Goal: Task Accomplishment & Management: Manage account settings

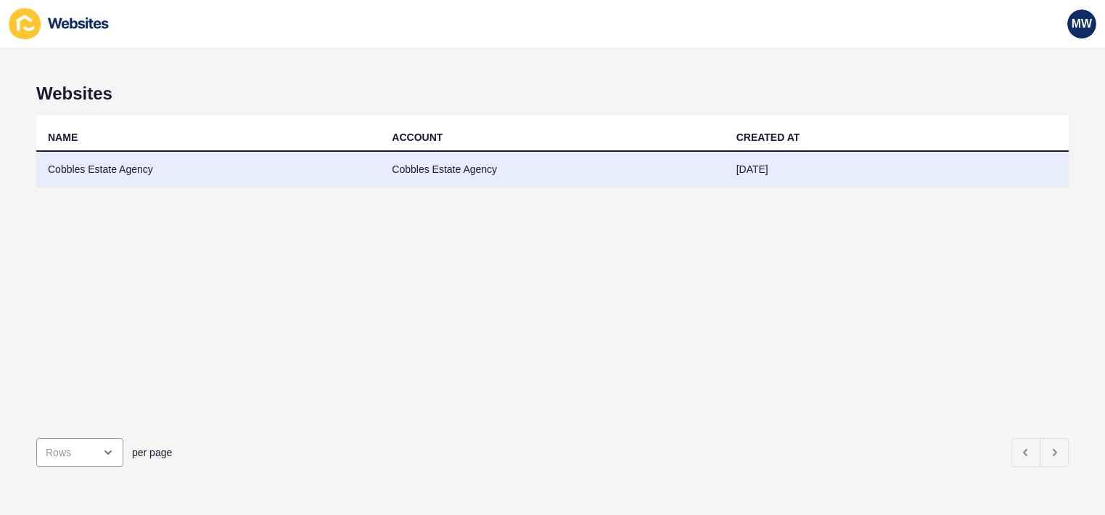
click at [227, 171] on td "Cobbles Estate Agency" at bounding box center [208, 170] width 344 height 36
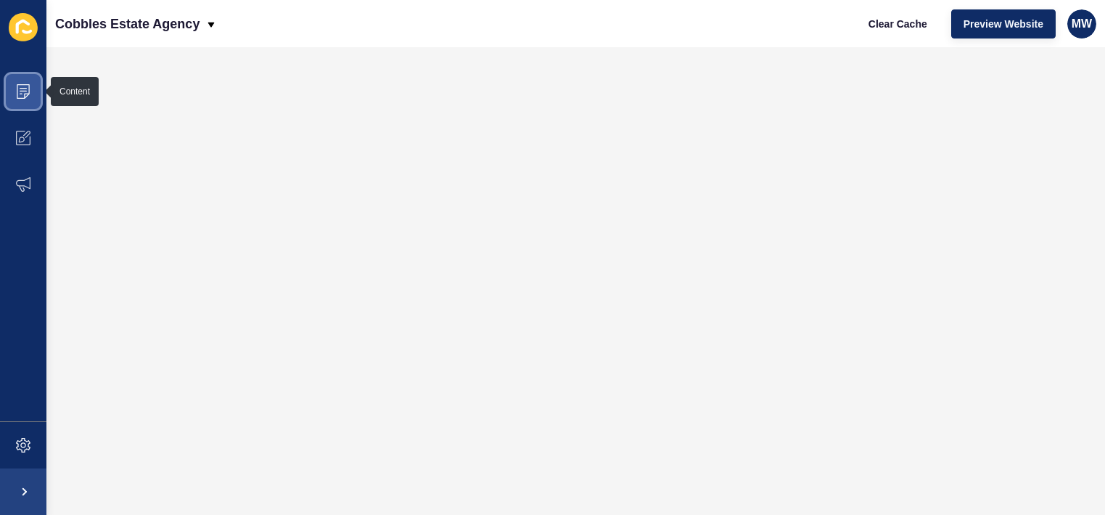
click at [16, 99] on span at bounding box center [23, 91] width 46 height 46
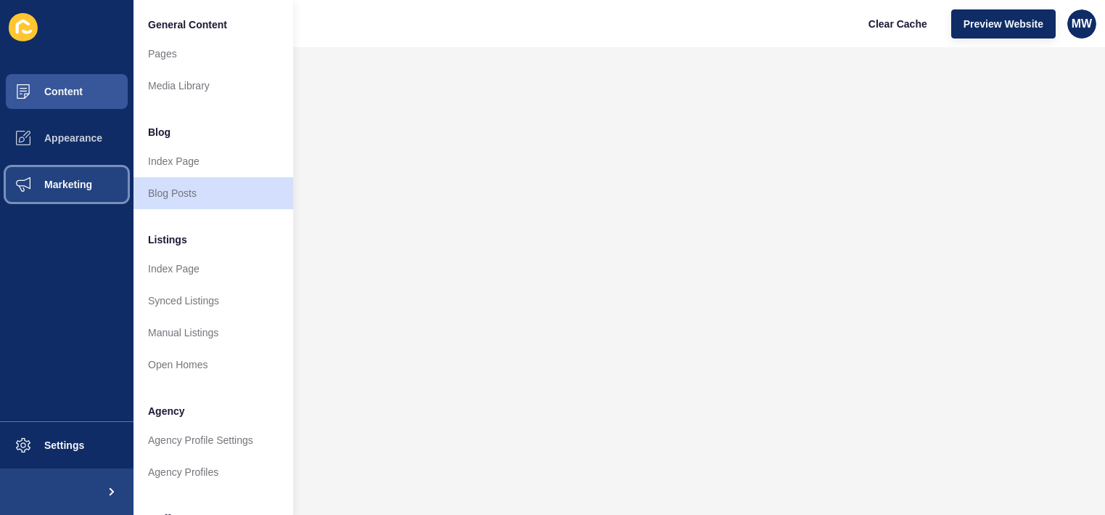
click at [86, 182] on span "Marketing" at bounding box center [45, 185] width 94 height 12
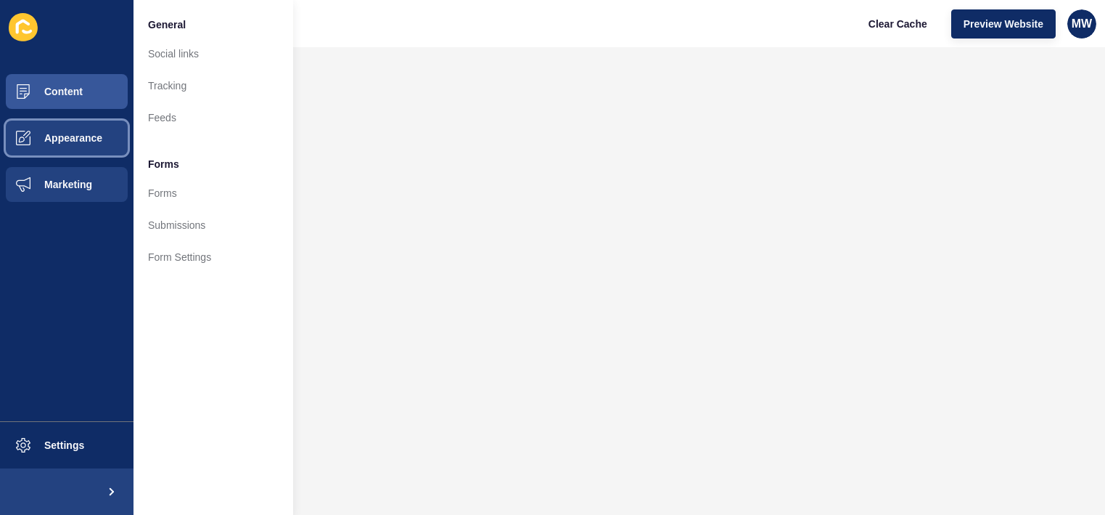
click at [99, 149] on button "Appearance" at bounding box center [67, 138] width 134 height 46
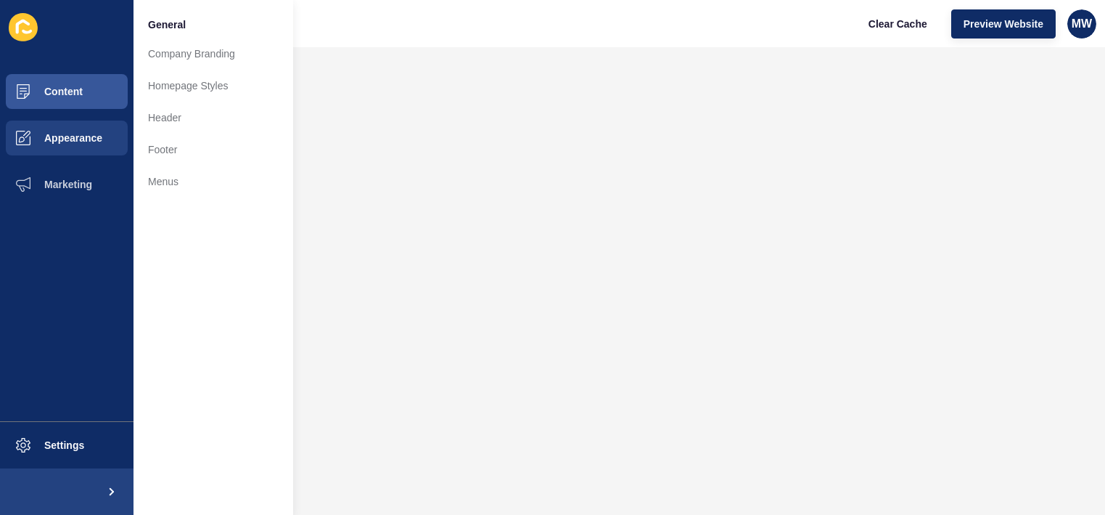
click at [173, 200] on div "General Company Branding Homepage Styles Header Footer Menus" at bounding box center [214, 257] width 160 height 515
click at [184, 191] on link "Menus" at bounding box center [214, 181] width 160 height 32
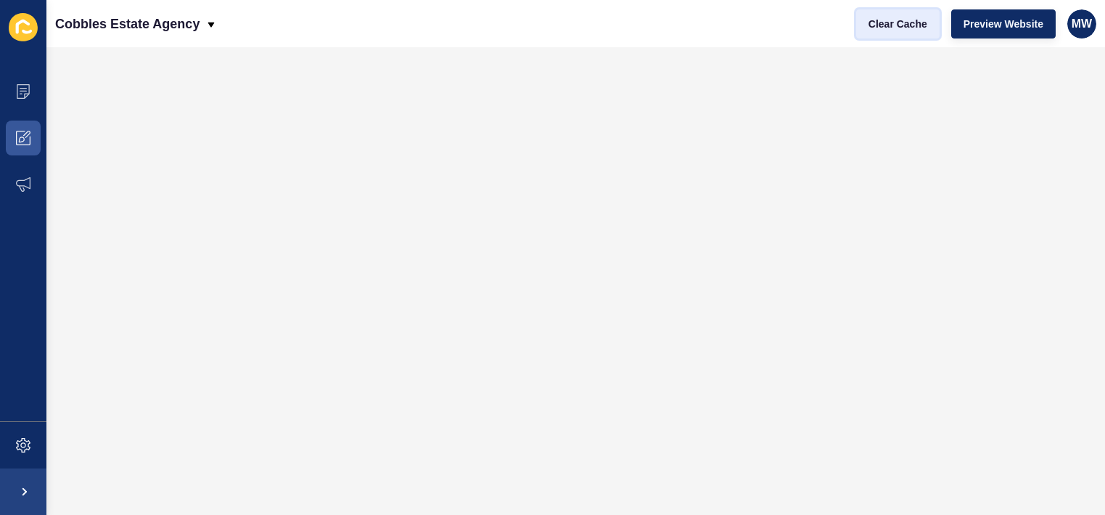
click at [909, 26] on span "Clear Cache" at bounding box center [898, 24] width 59 height 15
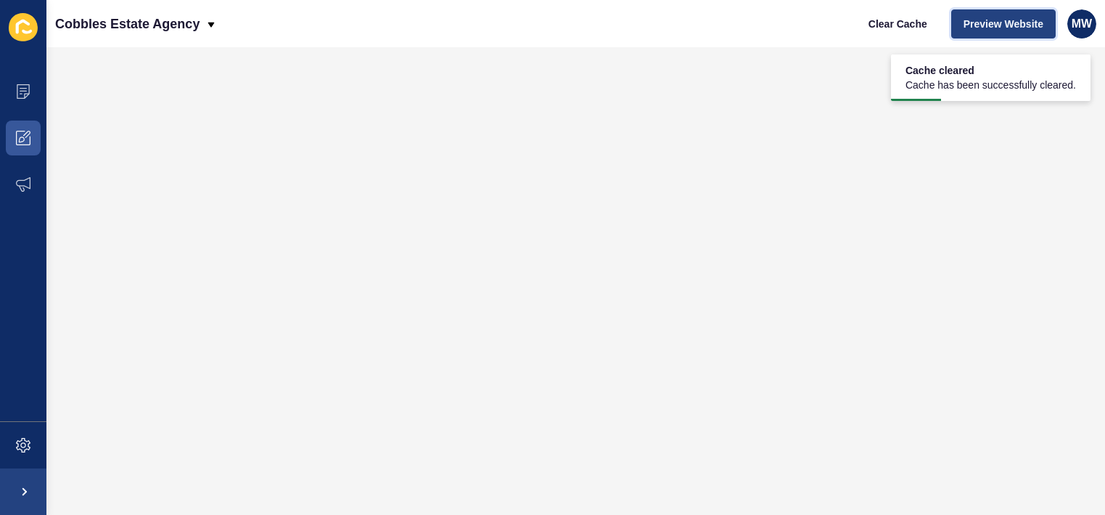
click at [1000, 36] on button "Preview Website" at bounding box center [1004, 23] width 105 height 29
click at [20, 101] on span at bounding box center [23, 91] width 46 height 46
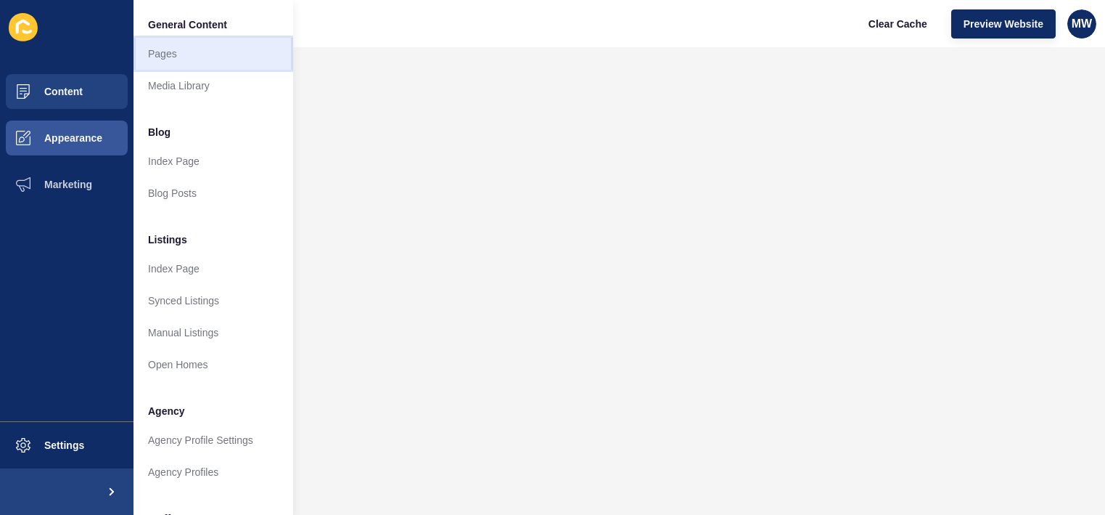
click at [189, 58] on link "Pages" at bounding box center [214, 54] width 160 height 32
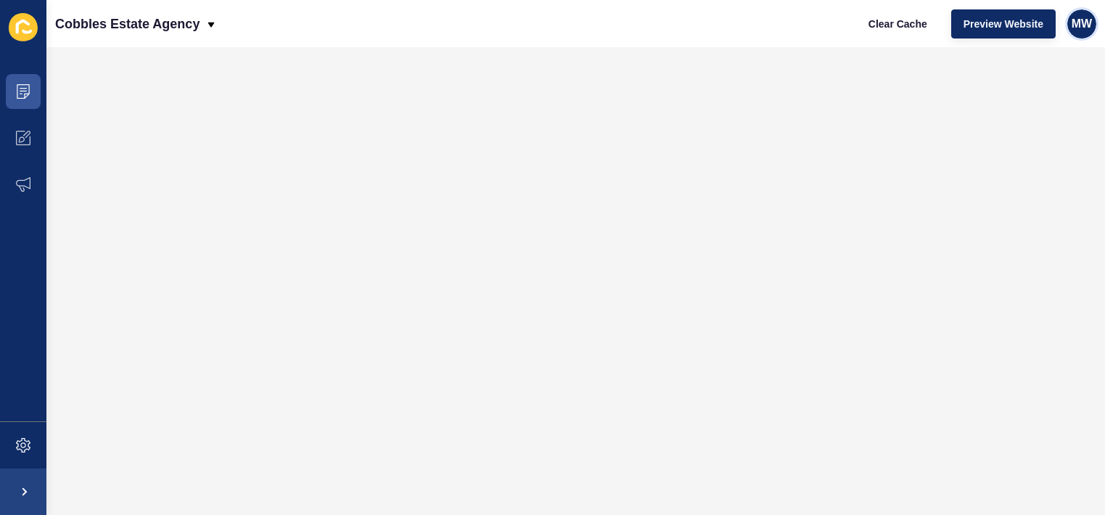
click at [1085, 23] on span "MW" at bounding box center [1082, 24] width 20 height 15
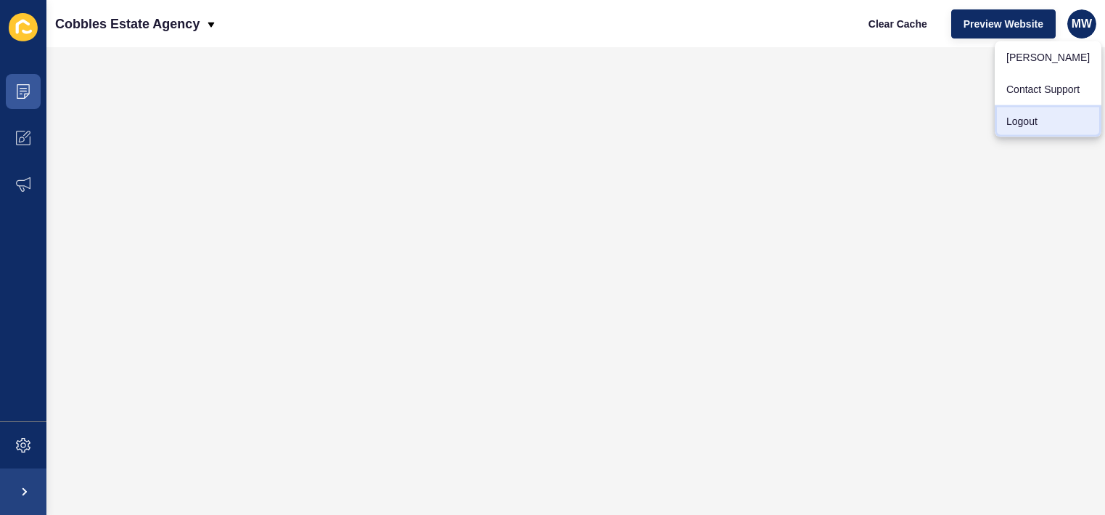
click at [1047, 117] on link "Logout" at bounding box center [1048, 121] width 107 height 32
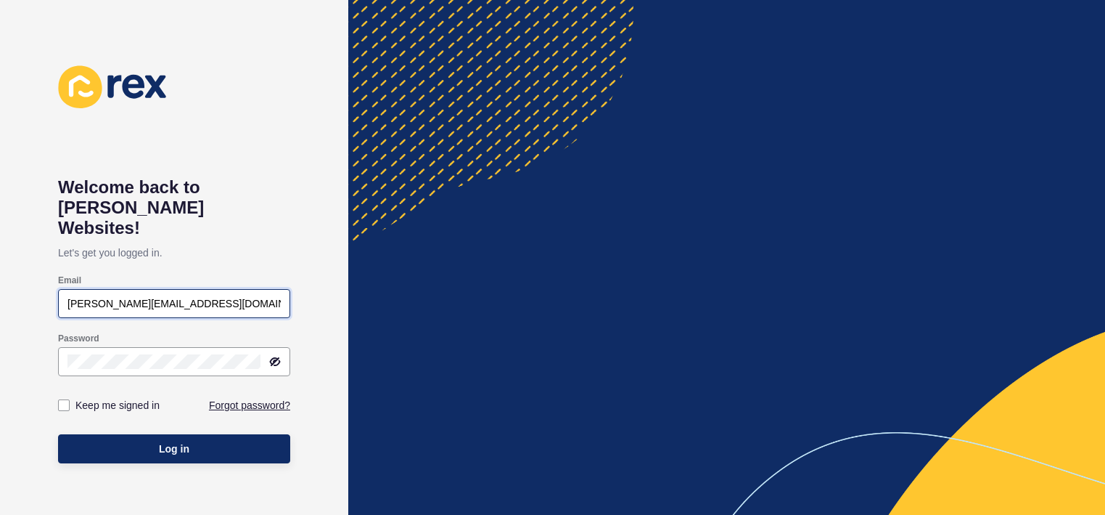
click at [234, 296] on input "meghan+AQ&co@rexsoftware.com.au" at bounding box center [174, 303] width 213 height 15
type input "meghan.warne@rexsoftware.com.au"
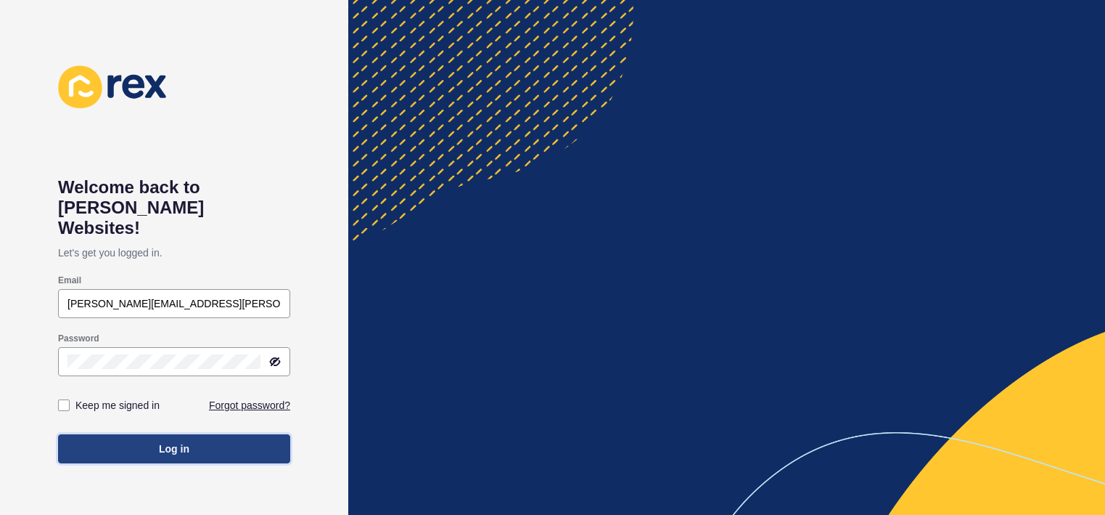
click at [157, 434] on button "Log in" at bounding box center [174, 448] width 232 height 29
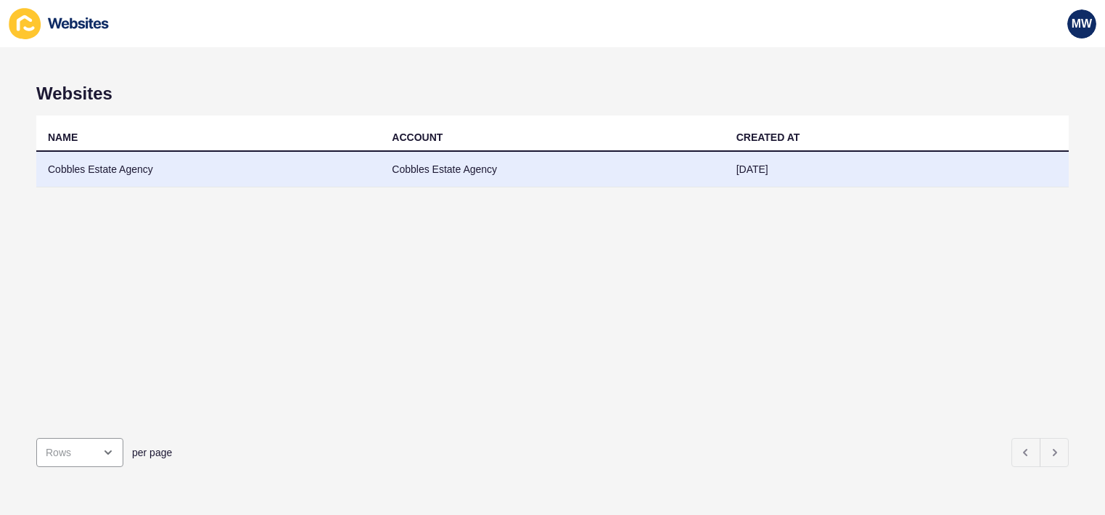
click at [217, 168] on td "Cobbles Estate Agency" at bounding box center [208, 170] width 344 height 36
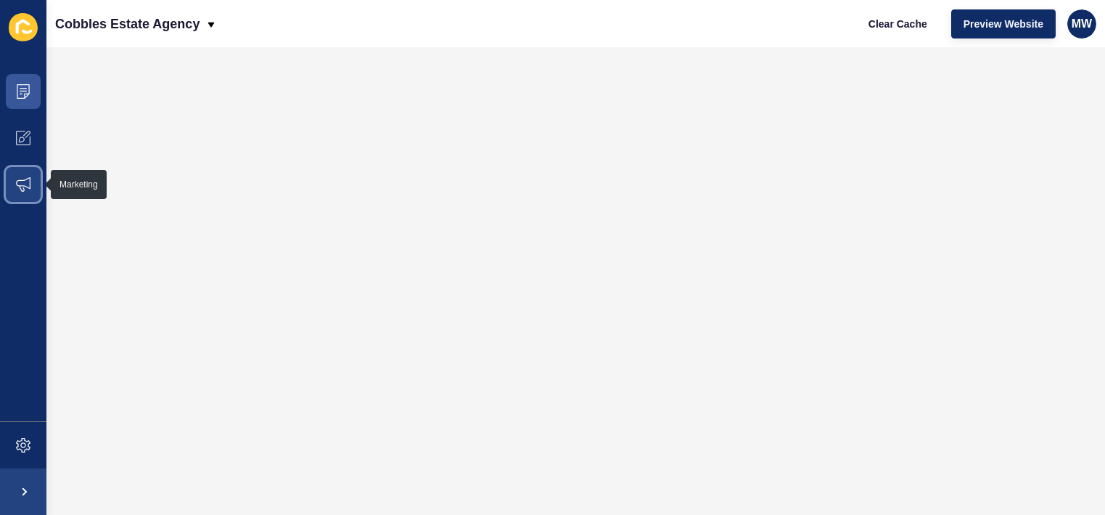
click at [21, 181] on icon at bounding box center [23, 184] width 15 height 15
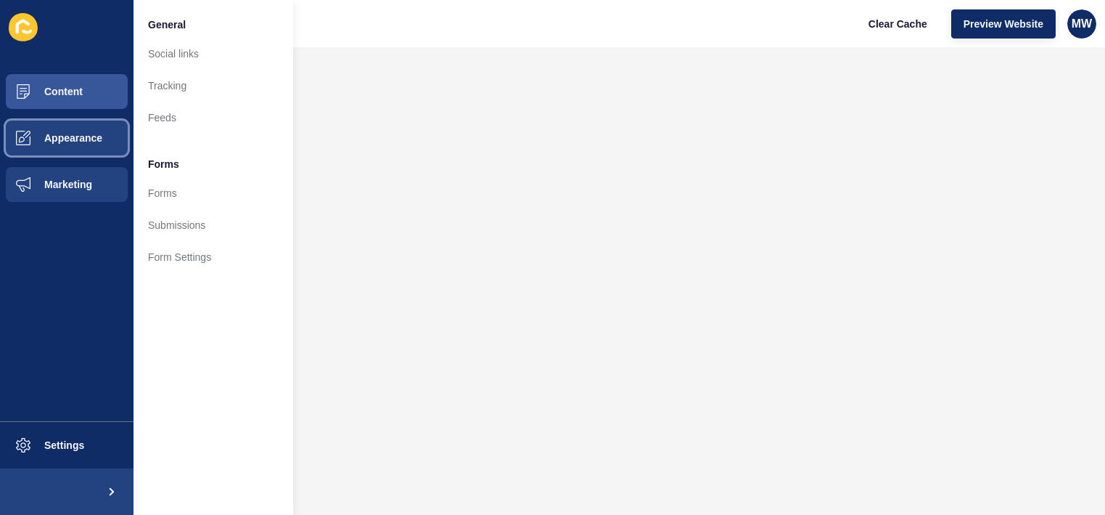
click at [92, 142] on span "Appearance" at bounding box center [50, 138] width 105 height 12
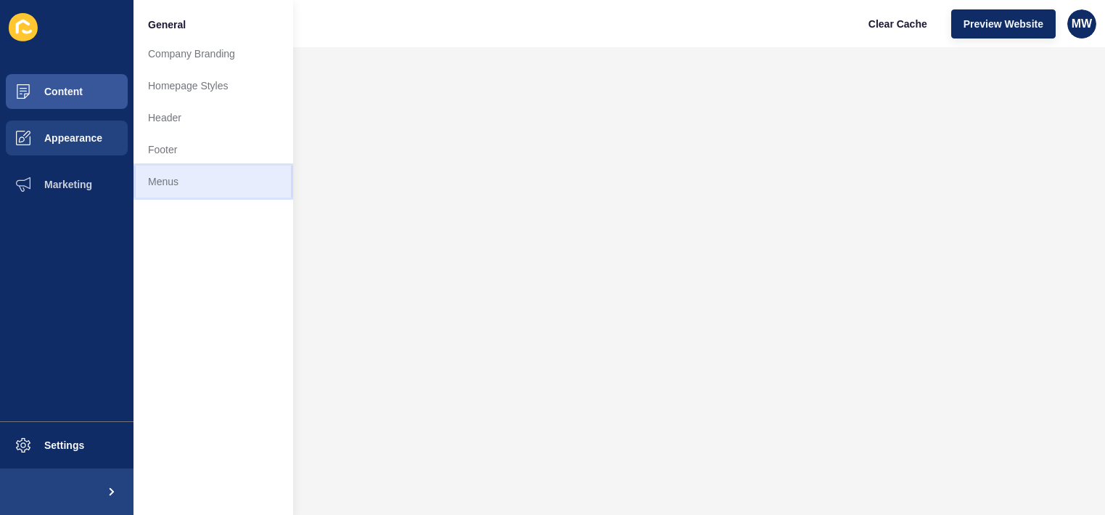
click at [205, 171] on link "Menus" at bounding box center [214, 181] width 160 height 32
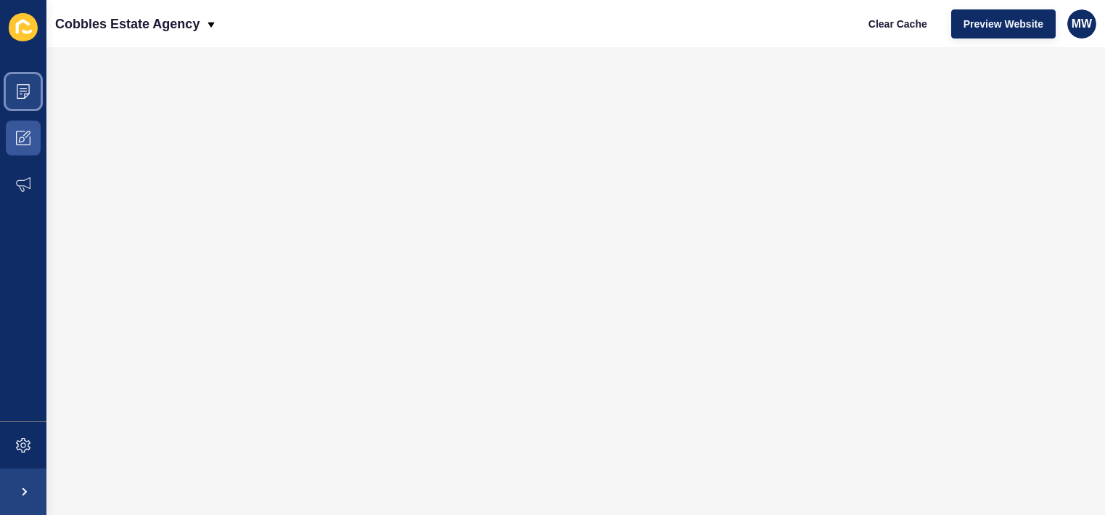
click at [29, 100] on span at bounding box center [23, 91] width 46 height 46
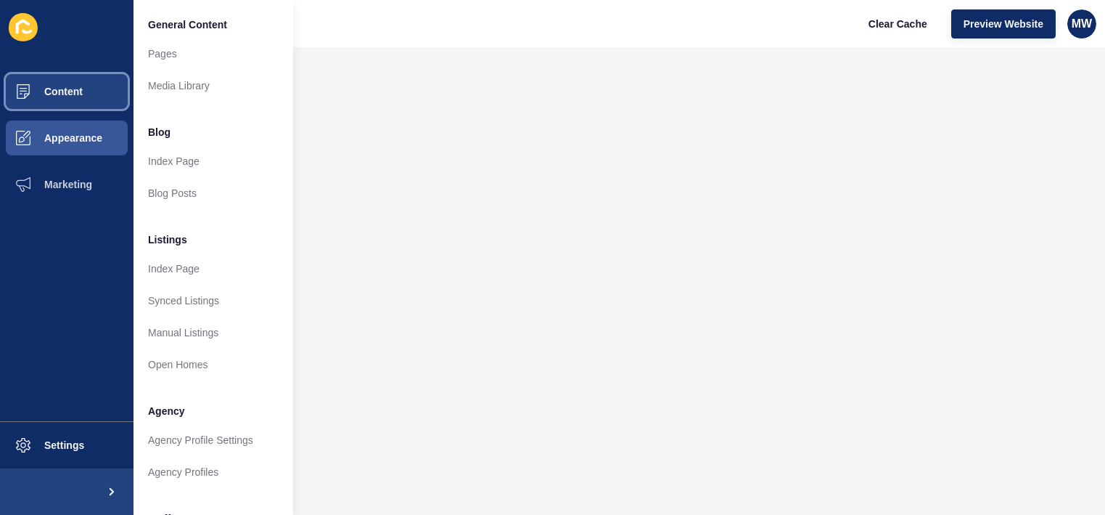
click at [83, 96] on button "Content" at bounding box center [67, 91] width 134 height 46
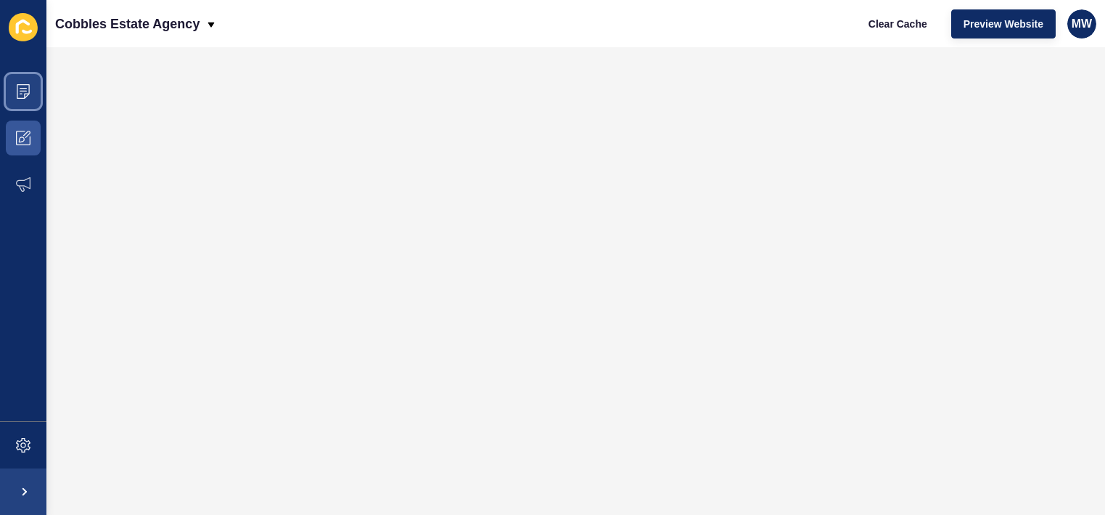
click at [30, 102] on span at bounding box center [23, 91] width 46 height 46
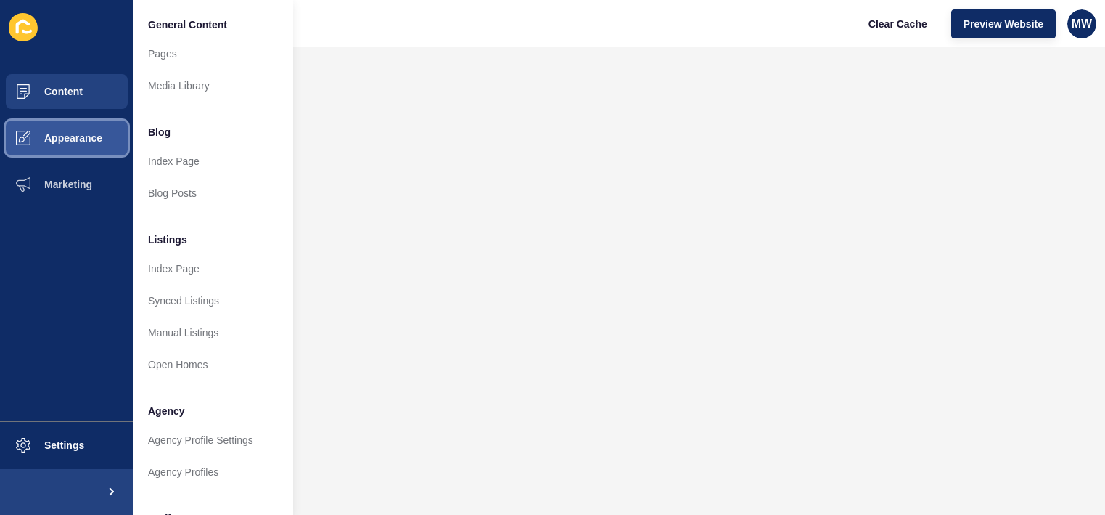
click at [84, 150] on button "Appearance" at bounding box center [67, 138] width 134 height 46
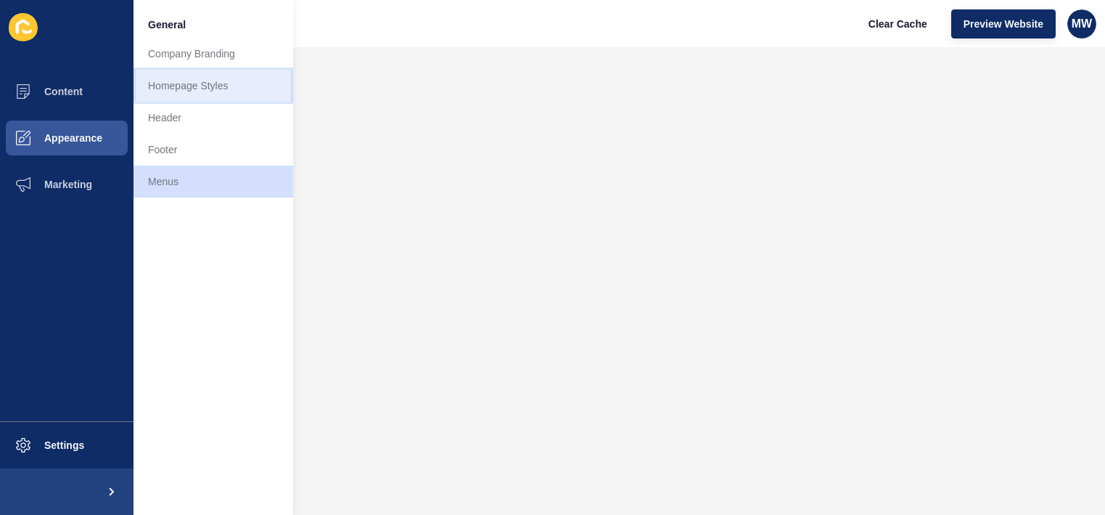
click at [212, 88] on link "Homepage Styles" at bounding box center [214, 86] width 160 height 32
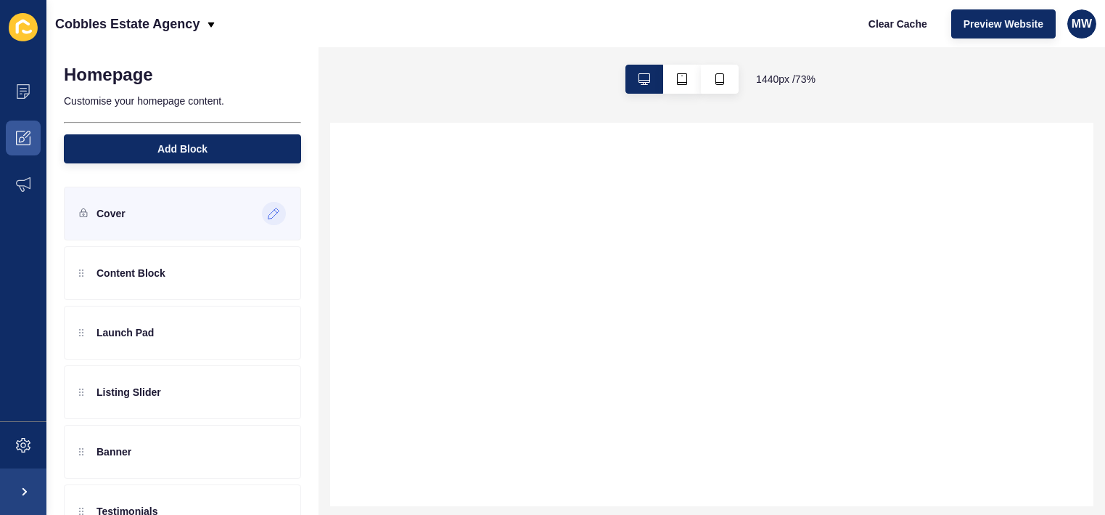
click at [269, 216] on icon at bounding box center [274, 213] width 11 height 11
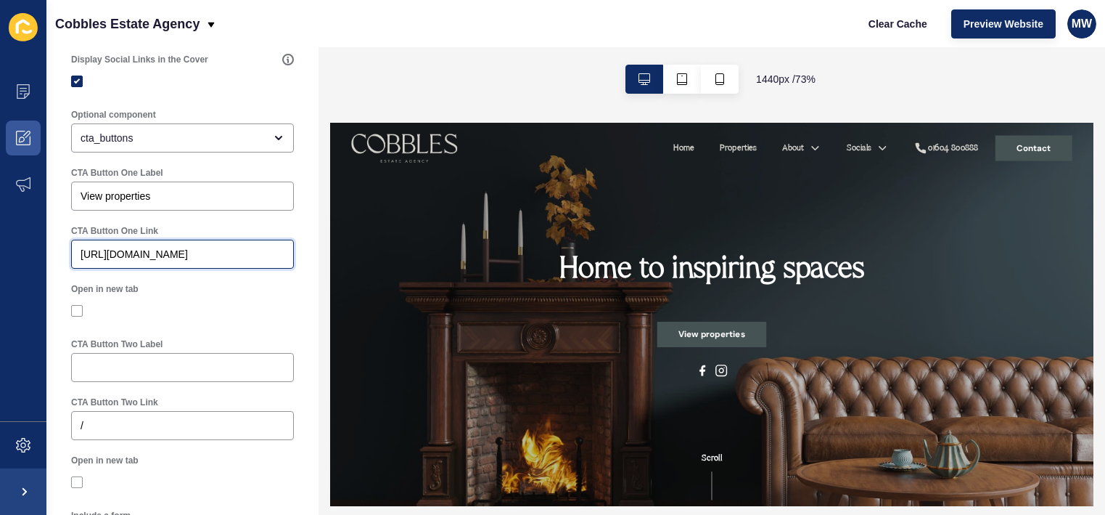
drag, startPoint x: 243, startPoint y: 253, endPoint x: 44, endPoint y: 254, distance: 199.6
click at [44, 254] on div "Content Appearance Marketing Settings Cobbles Estate Agency Clear Cache Preview…" at bounding box center [552, 257] width 1105 height 515
click at [217, 254] on input "/listings?page=1&saleOrRental=Sale&rental_period=week&status=all&viewType=galle…" at bounding box center [183, 254] width 204 height 15
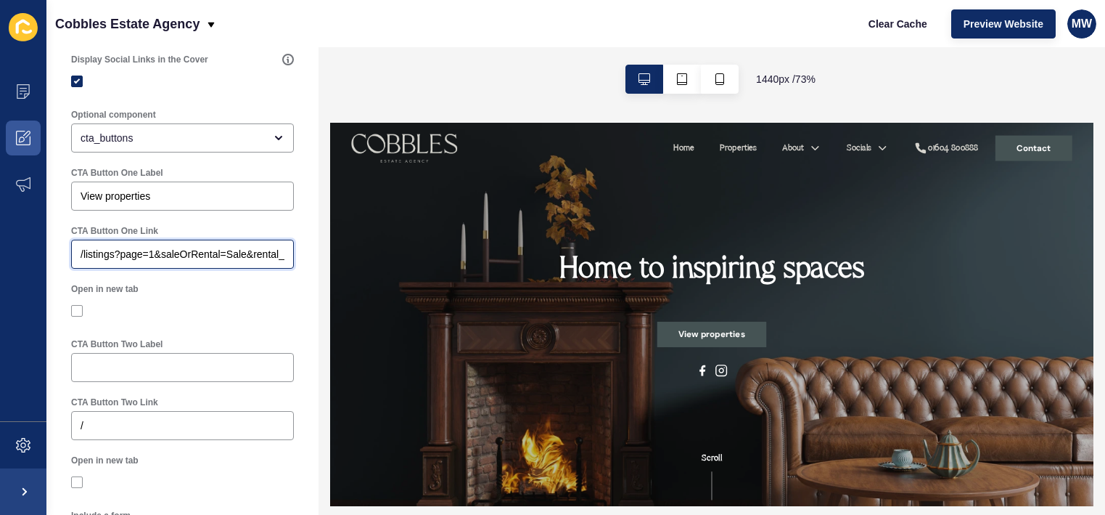
click at [217, 254] on input "/listings?page=1&saleOrRental=Sale&rental_period=week&status=all&viewType=galle…" at bounding box center [183, 254] width 204 height 15
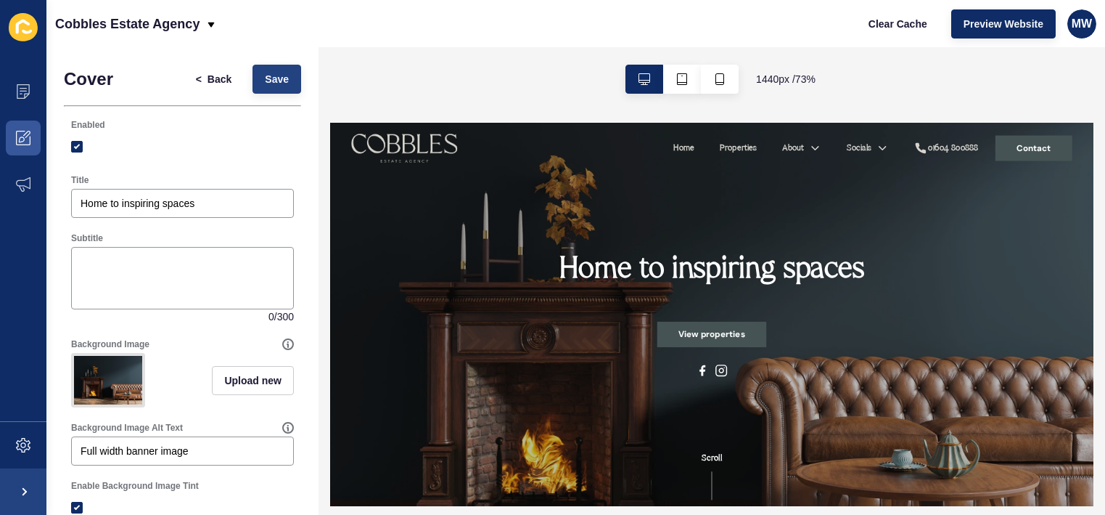
type input "/listings?page=1&saleOrRental=Sale&rental_period=week&status=all&viewType=galle…"
click at [279, 88] on button "Save" at bounding box center [277, 79] width 49 height 29
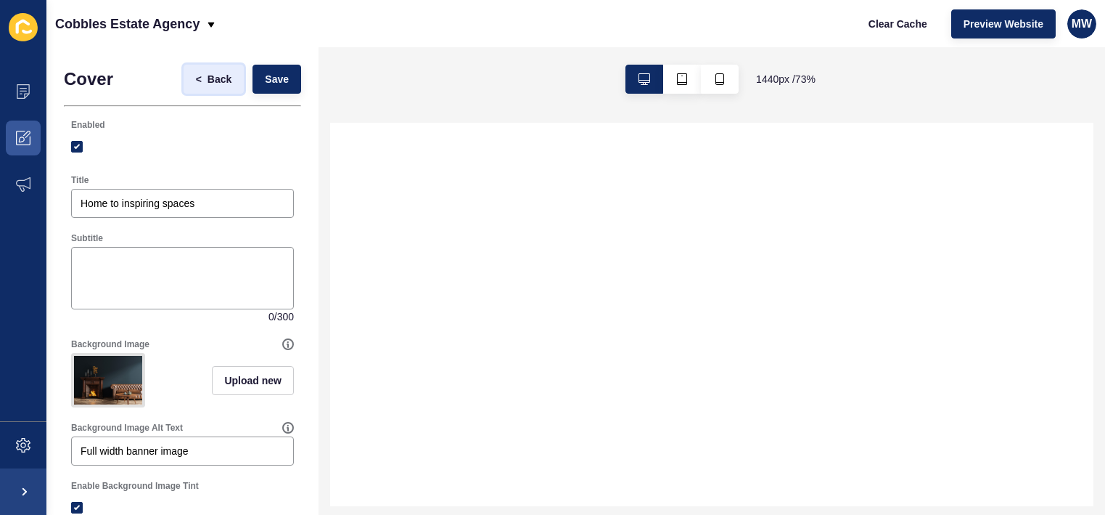
click at [217, 81] on span "Back" at bounding box center [220, 79] width 24 height 15
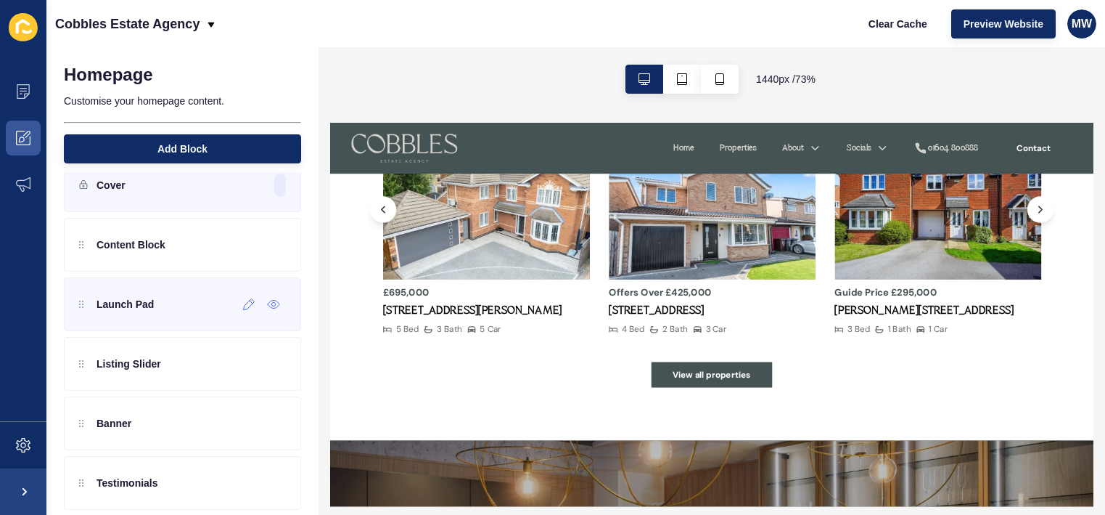
scroll to position [3, 0]
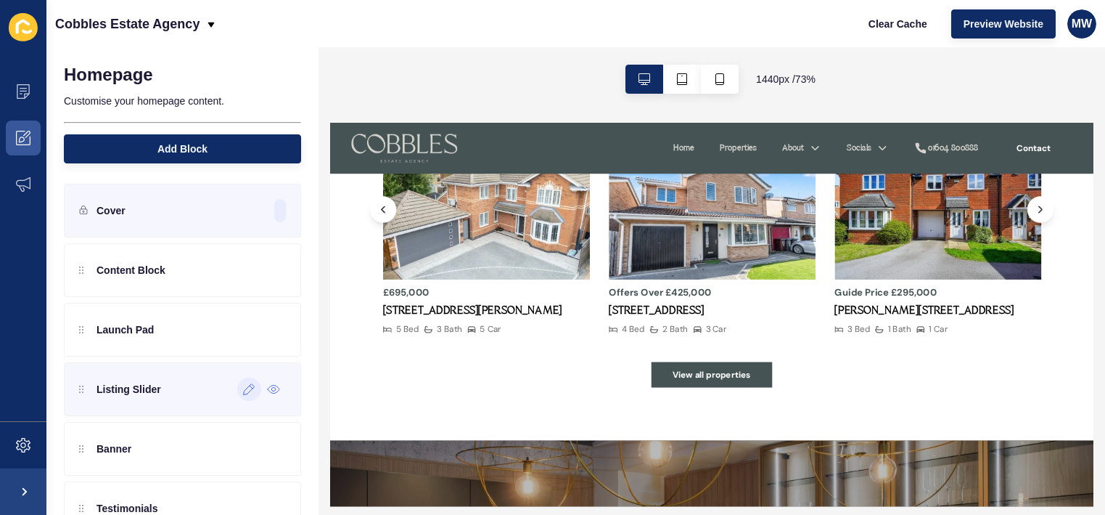
click at [254, 388] on icon at bounding box center [249, 389] width 12 height 12
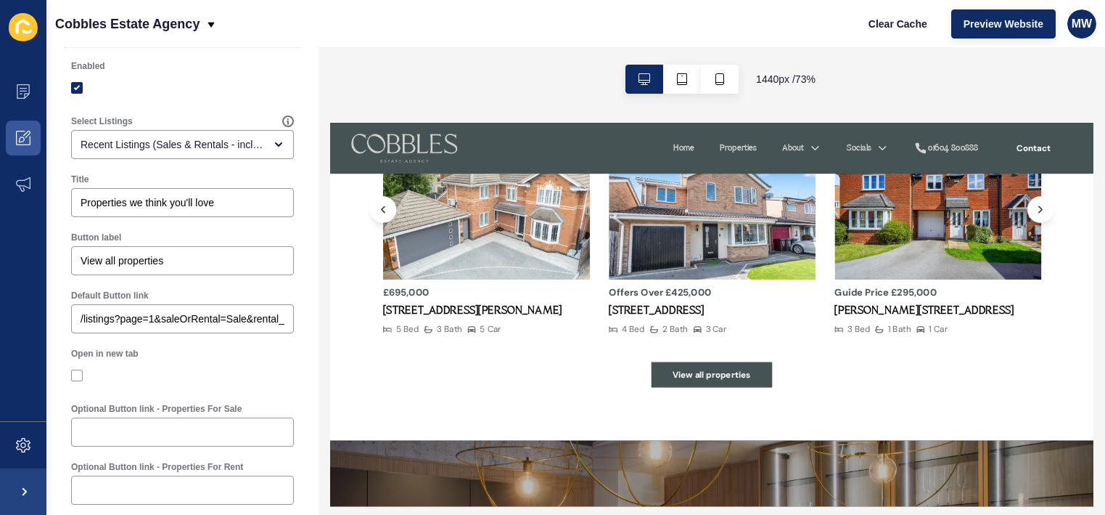
scroll to position [65, 0]
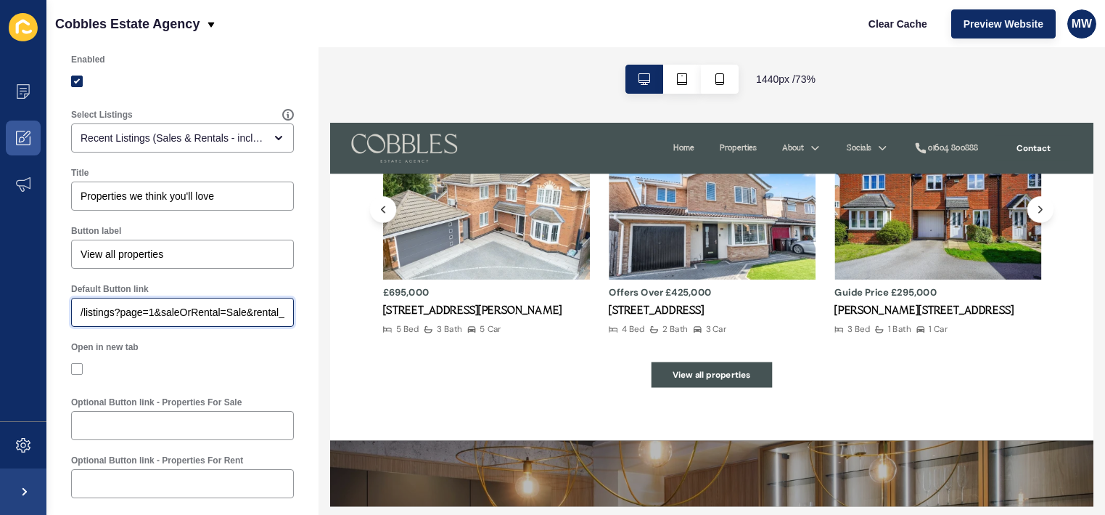
click at [82, 314] on input "/listings?page=1&saleOrRental=Sale&rental_period=week&status=all&viewType=galle…" at bounding box center [183, 312] width 204 height 15
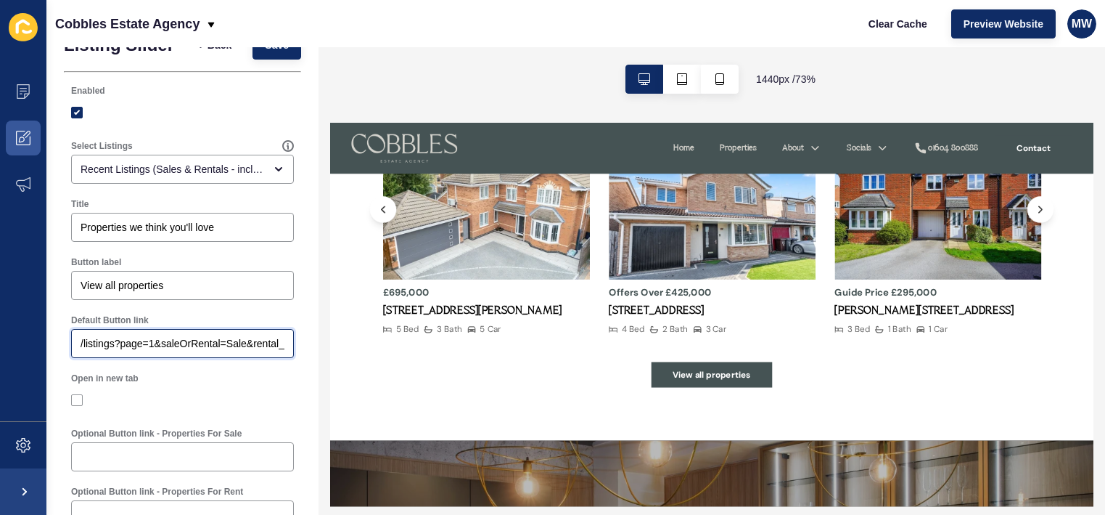
scroll to position [0, 0]
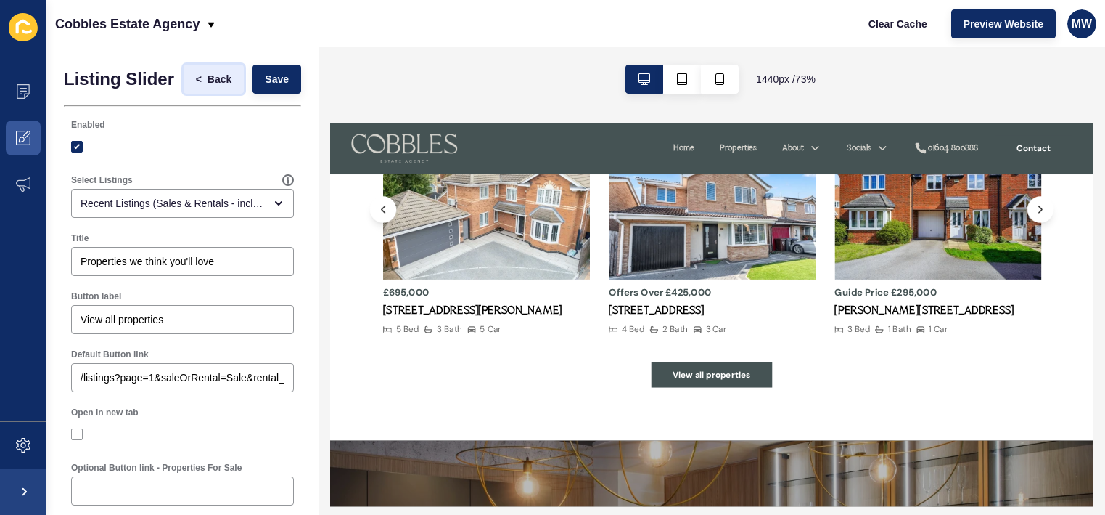
click at [221, 81] on span "Back" at bounding box center [220, 79] width 24 height 15
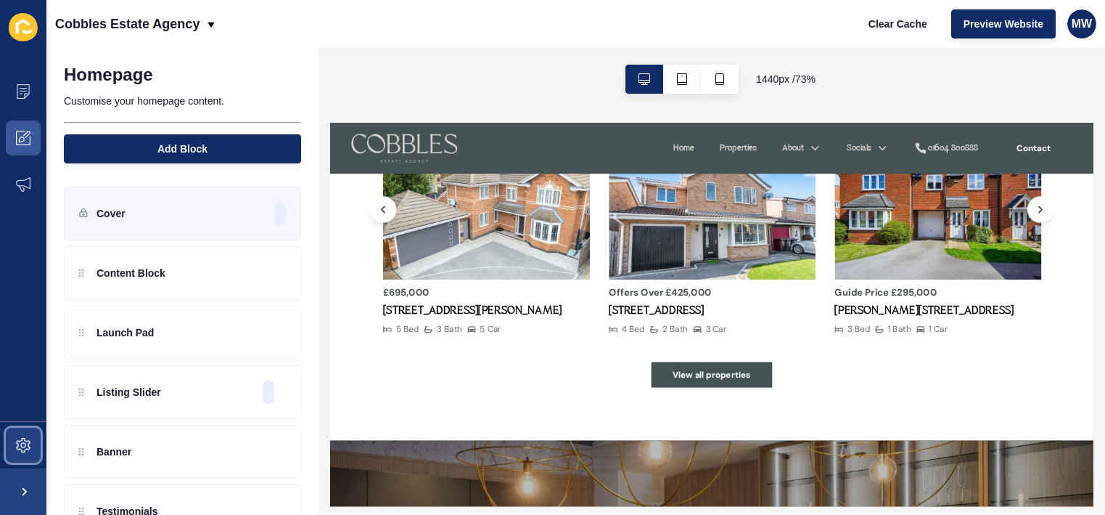
click at [25, 443] on icon at bounding box center [23, 445] width 15 height 15
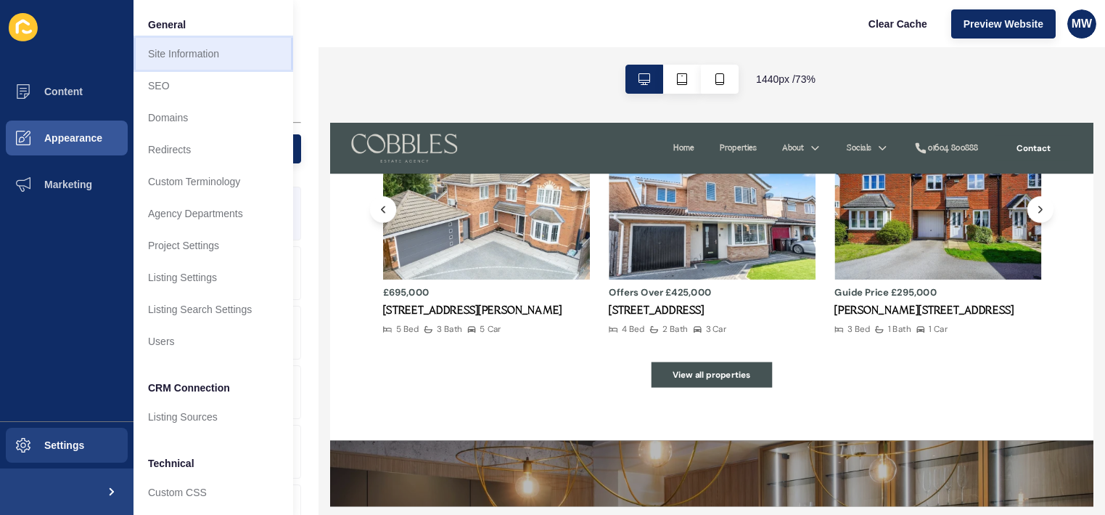
click at [256, 65] on link "Site Information" at bounding box center [214, 54] width 160 height 32
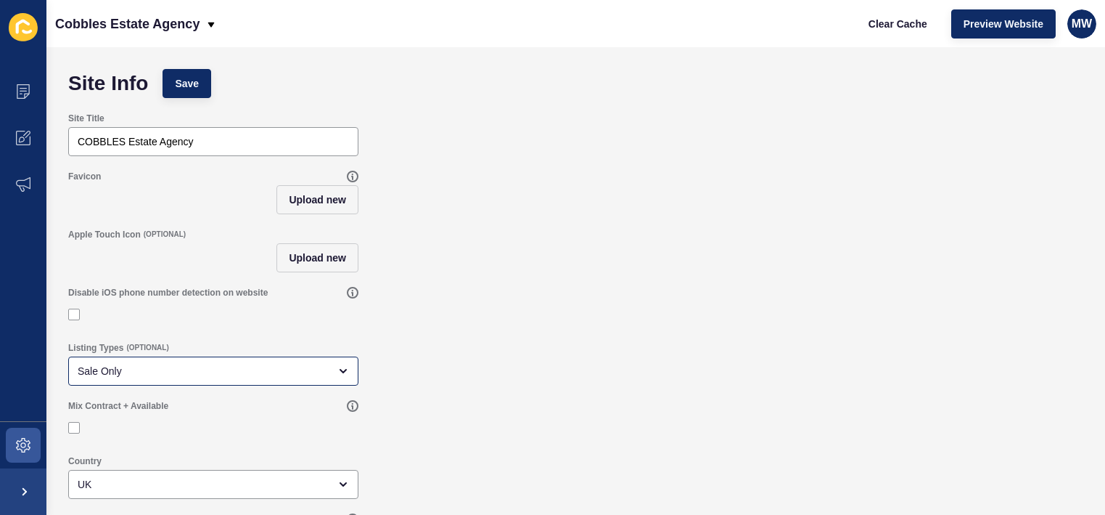
scroll to position [49, 0]
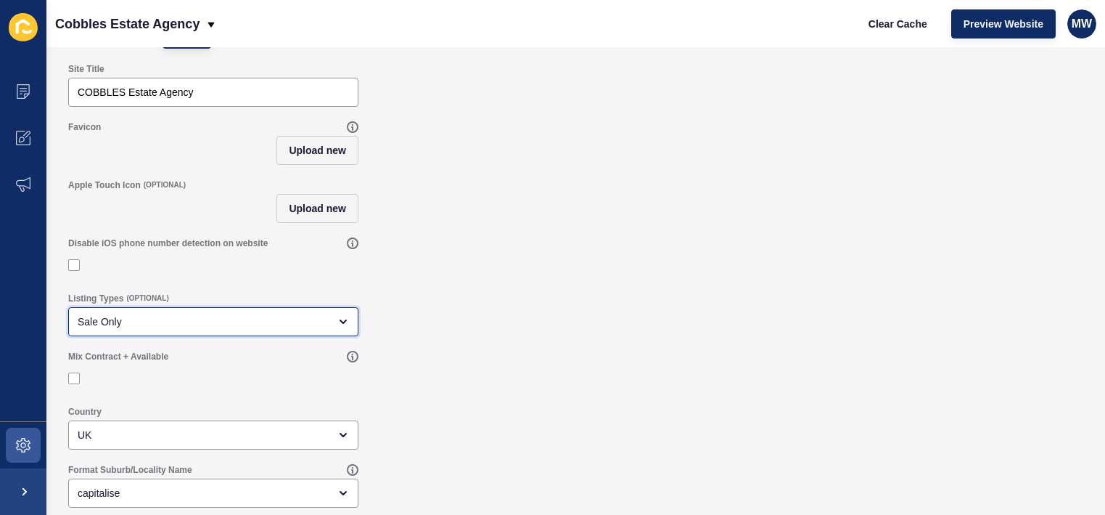
click at [287, 320] on div "Sale Only" at bounding box center [203, 321] width 251 height 15
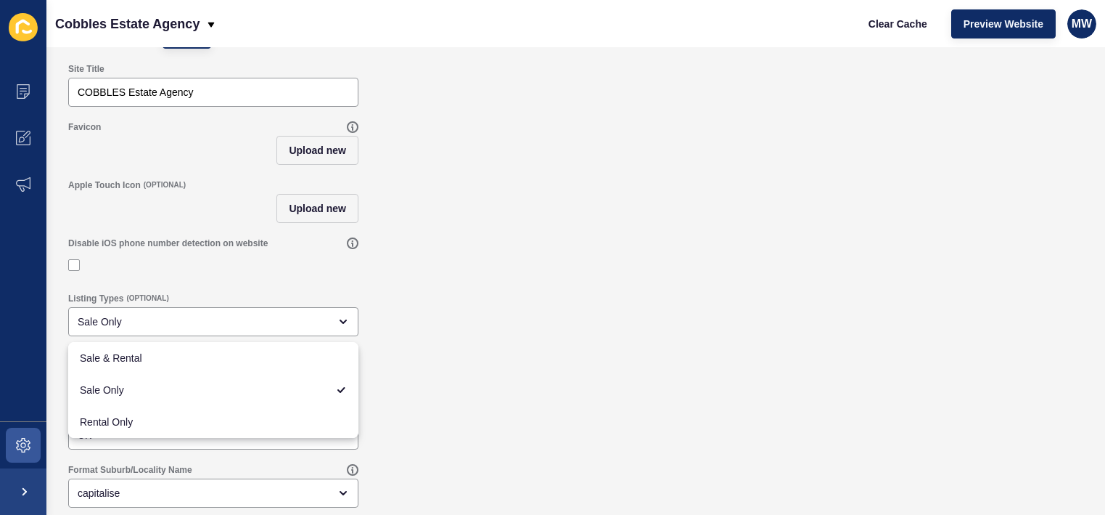
click at [308, 290] on div "Listing Types (OPTIONAL) Sale Only" at bounding box center [576, 314] width 1030 height 58
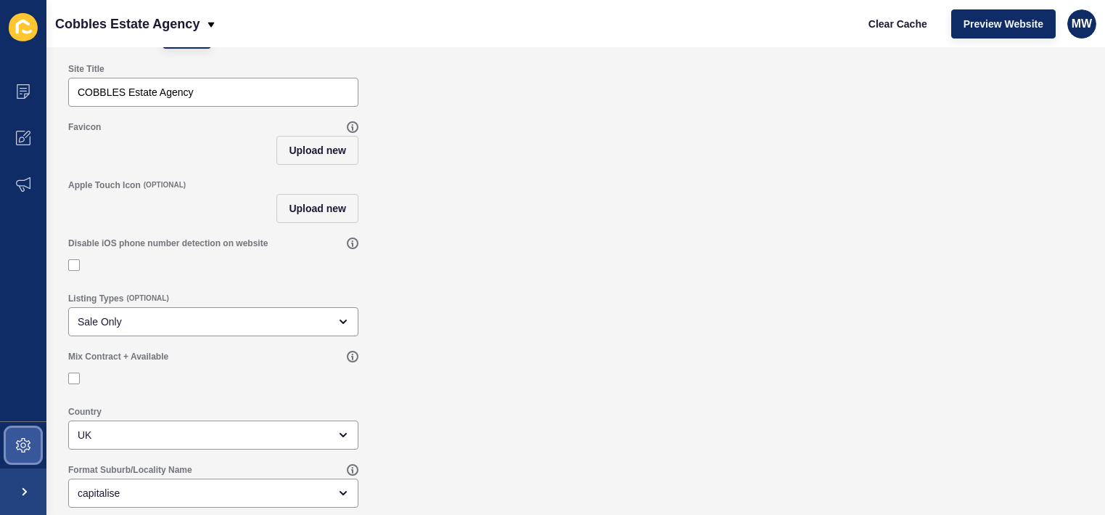
click at [27, 438] on icon at bounding box center [23, 445] width 15 height 15
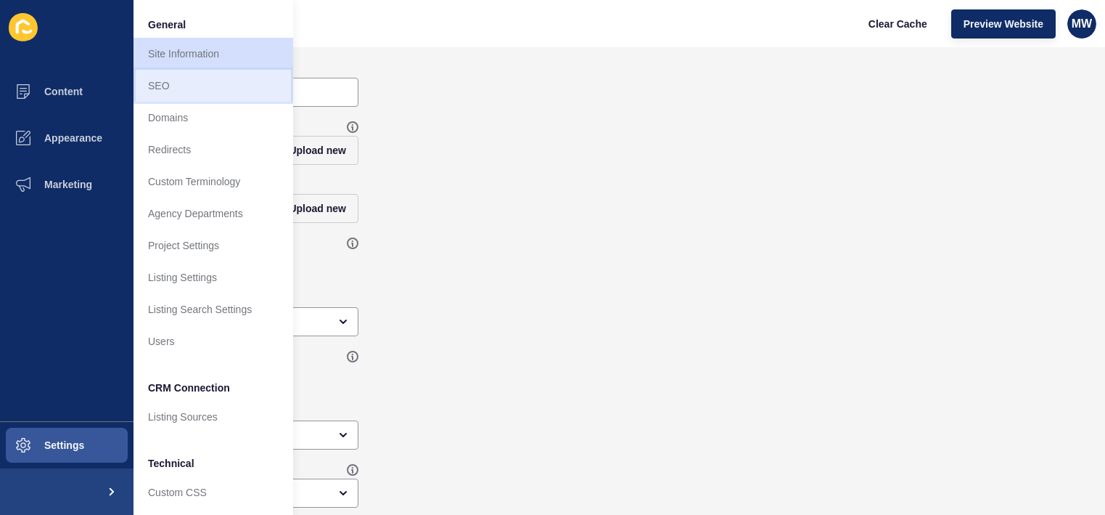
click at [224, 87] on link "SEO" at bounding box center [214, 86] width 160 height 32
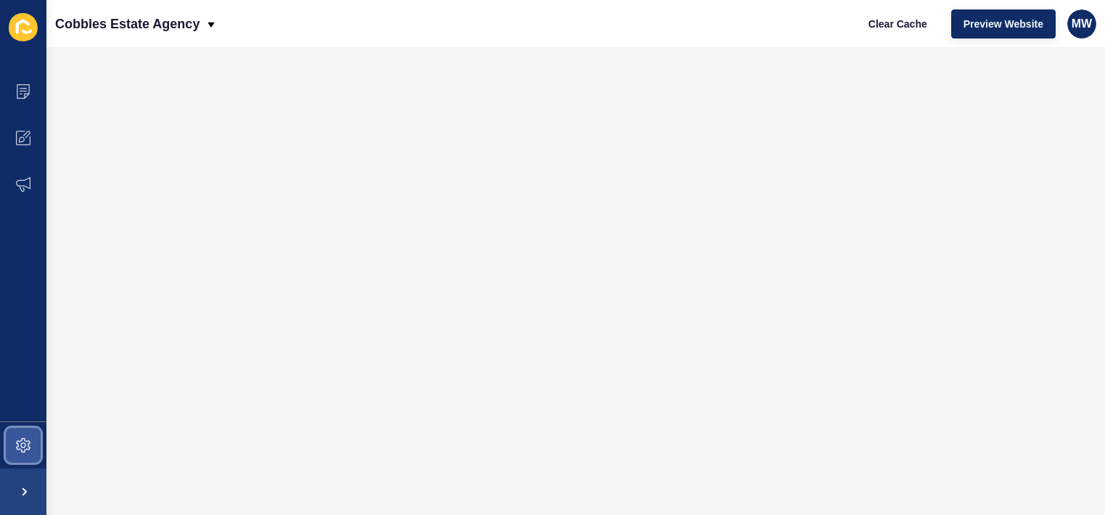
click at [12, 450] on span at bounding box center [23, 445] width 46 height 46
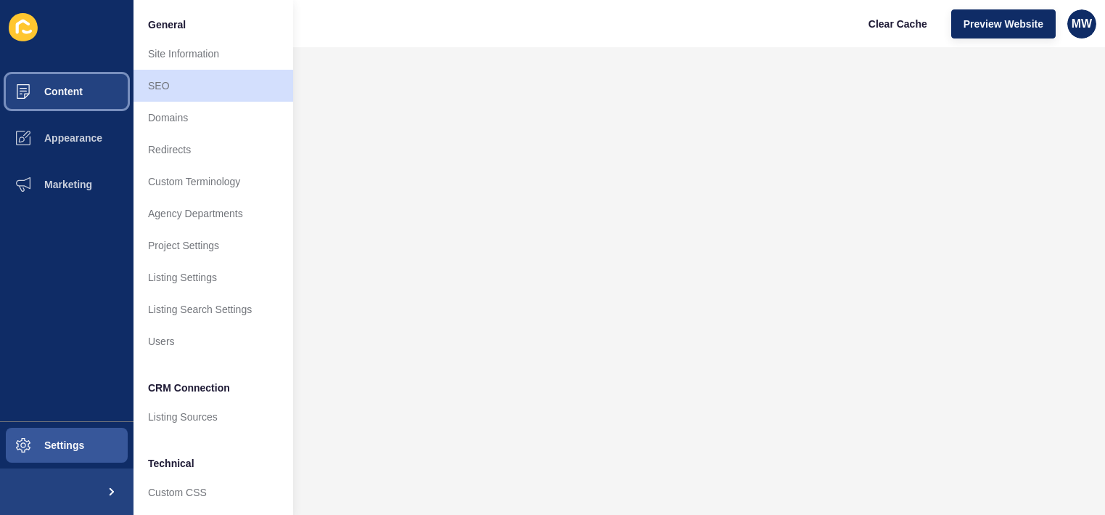
click at [68, 89] on span "Content" at bounding box center [40, 92] width 85 height 12
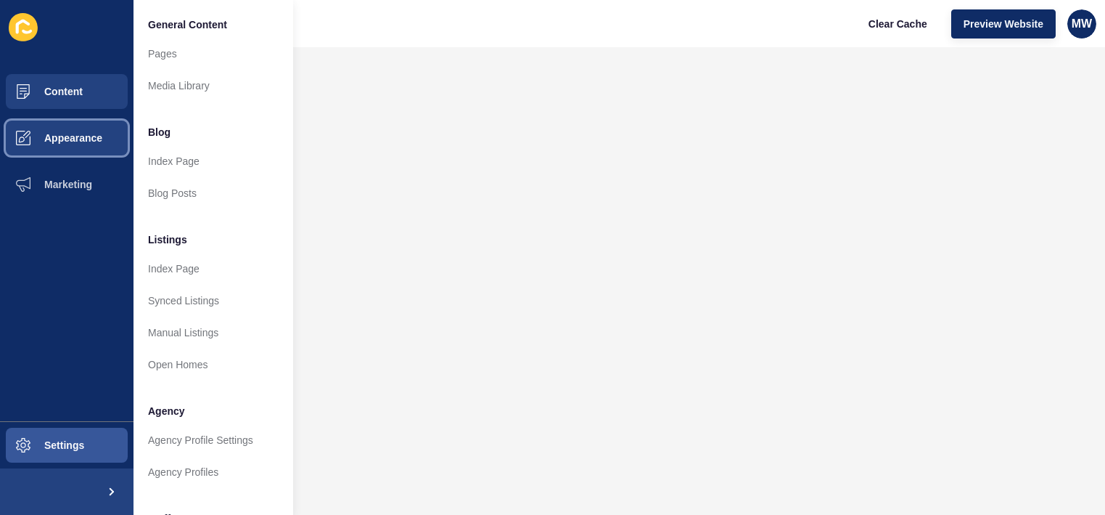
click at [103, 136] on button "Appearance" at bounding box center [67, 138] width 134 height 46
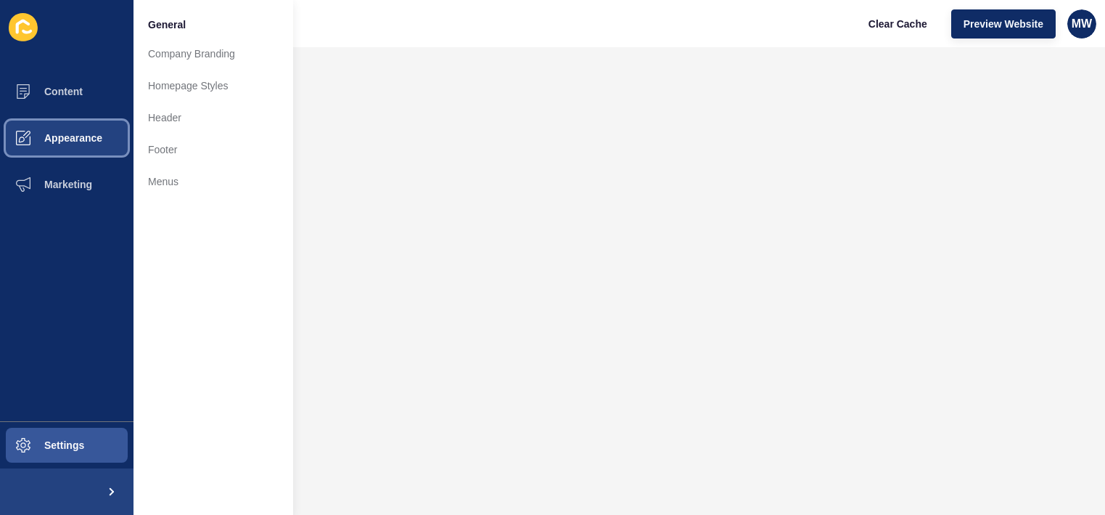
click at [102, 115] on button "Appearance" at bounding box center [67, 138] width 134 height 46
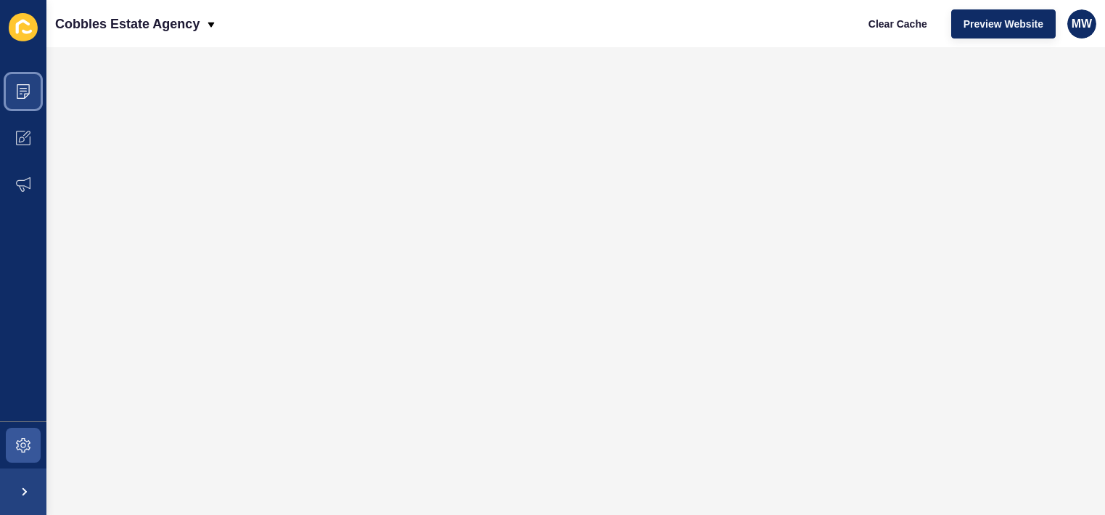
click at [32, 94] on span at bounding box center [23, 91] width 46 height 46
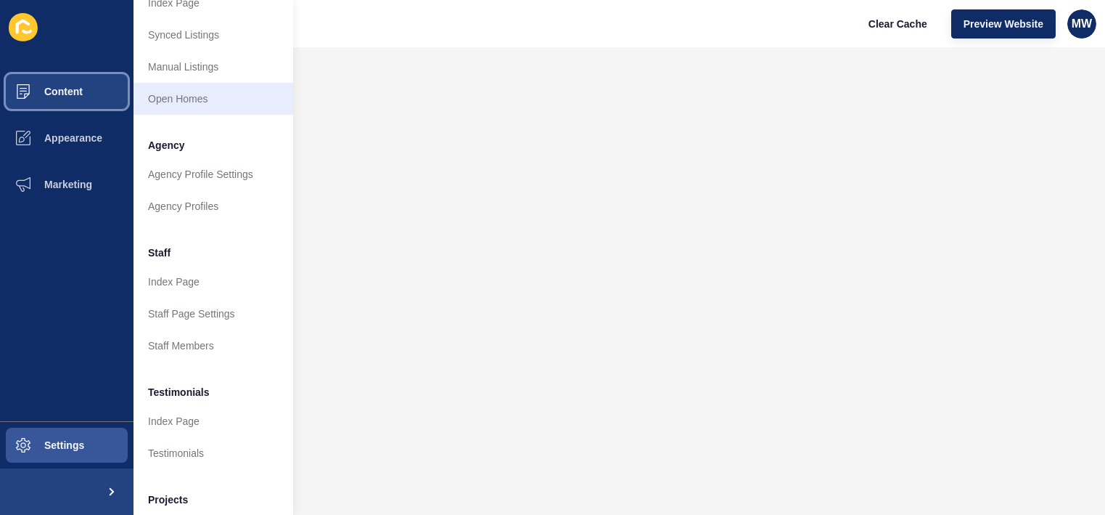
scroll to position [267, 0]
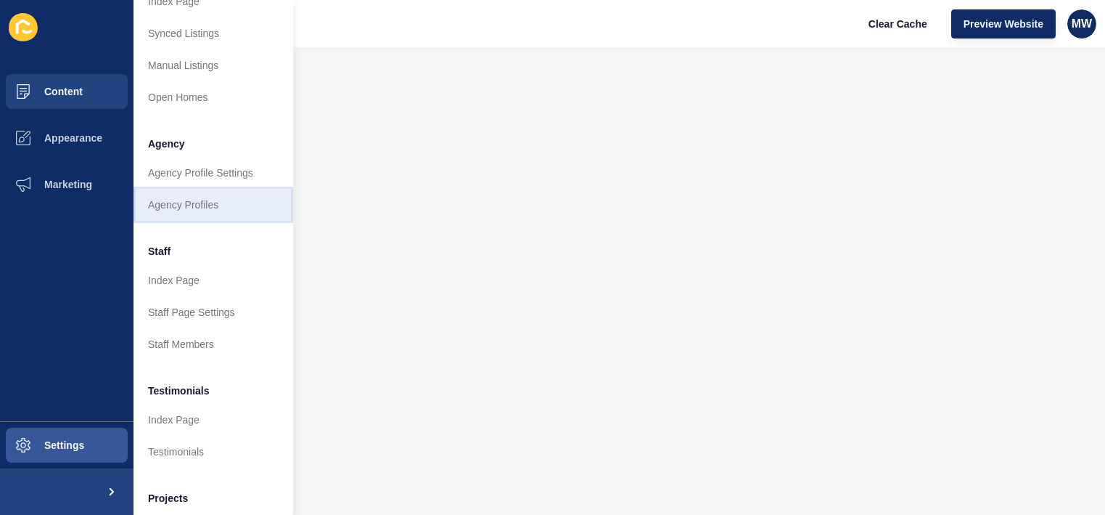
click at [233, 216] on link "Agency Profiles" at bounding box center [214, 205] width 160 height 32
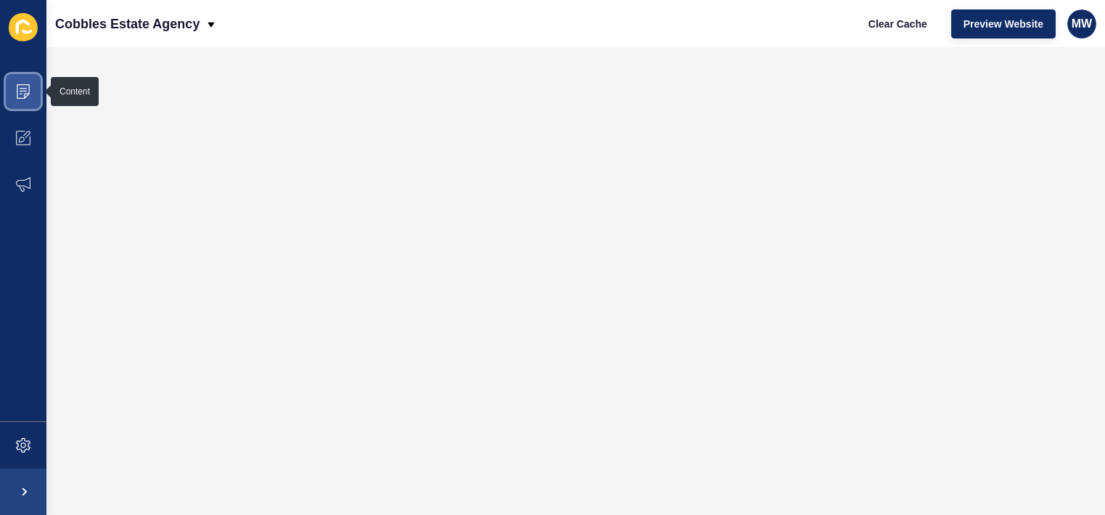
click at [9, 101] on span at bounding box center [23, 91] width 46 height 46
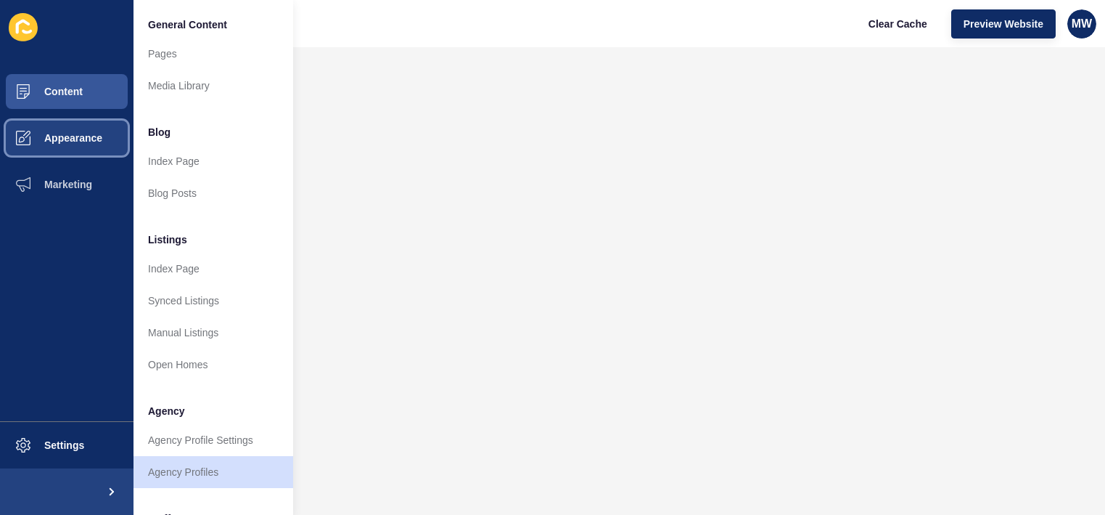
click at [124, 133] on button "Appearance" at bounding box center [67, 138] width 134 height 46
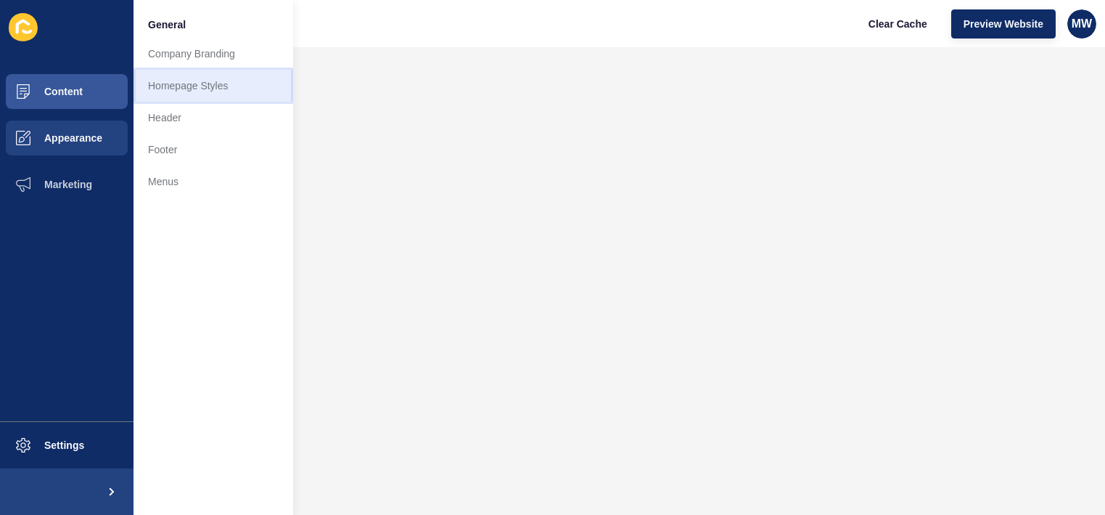
click at [210, 94] on link "Homepage Styles" at bounding box center [214, 86] width 160 height 32
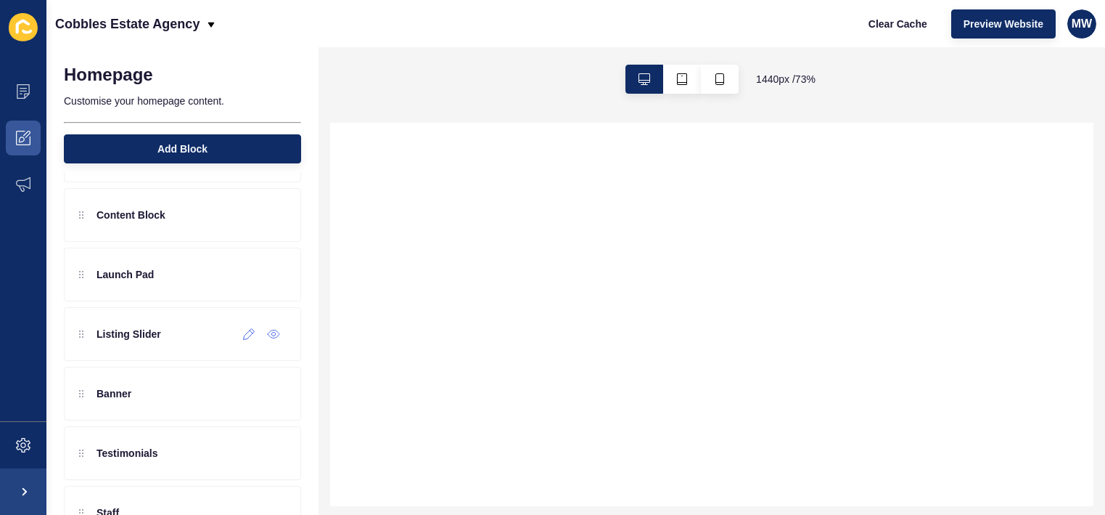
scroll to position [76, 0]
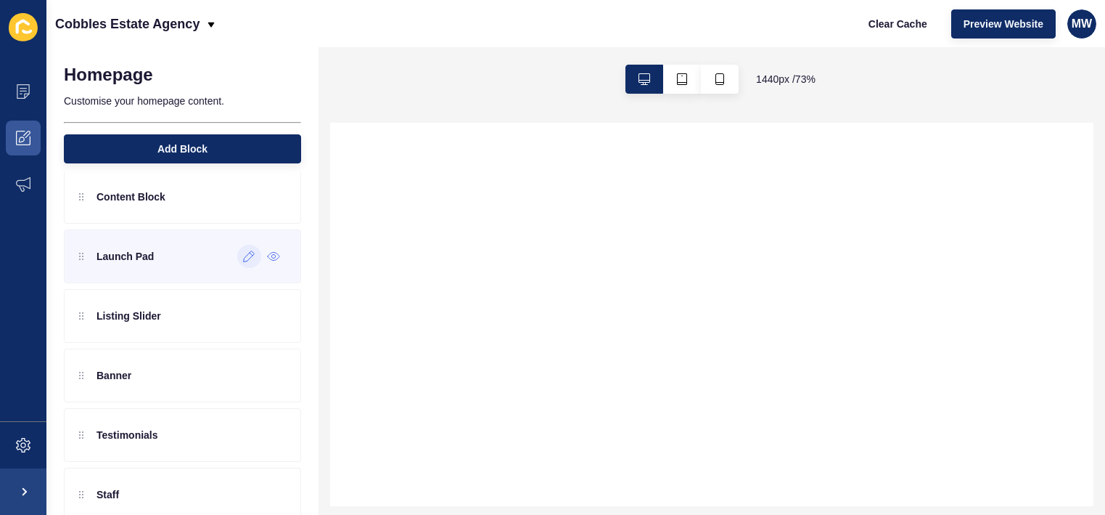
click at [255, 258] on div at bounding box center [249, 256] width 24 height 23
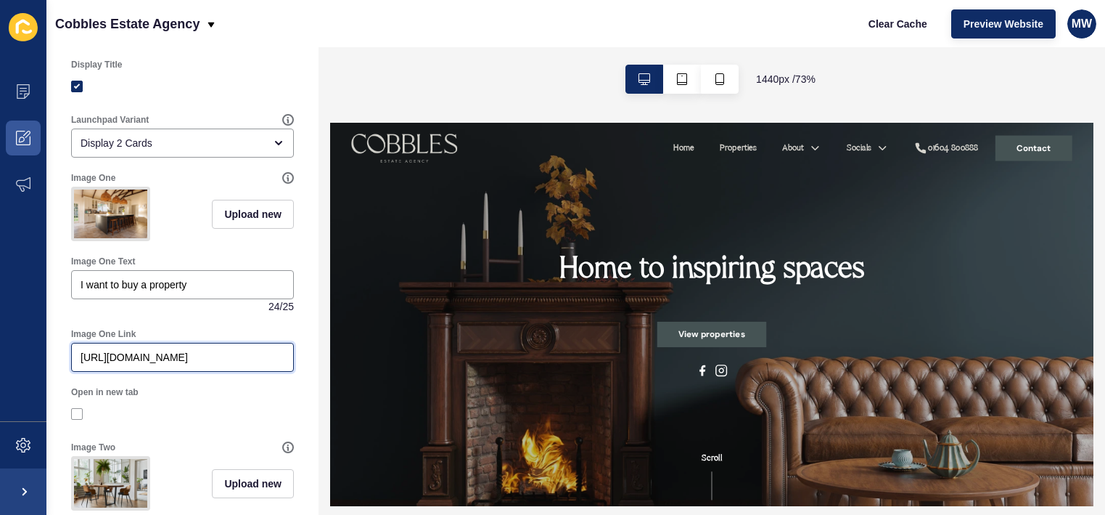
scroll to position [0, 0]
drag, startPoint x: 209, startPoint y: 357, endPoint x: 0, endPoint y: 356, distance: 209.0
click at [0, 356] on div "Content Appearance Marketing Settings Cobbles Estate Agency Clear Cache Preview…" at bounding box center [552, 257] width 1105 height 515
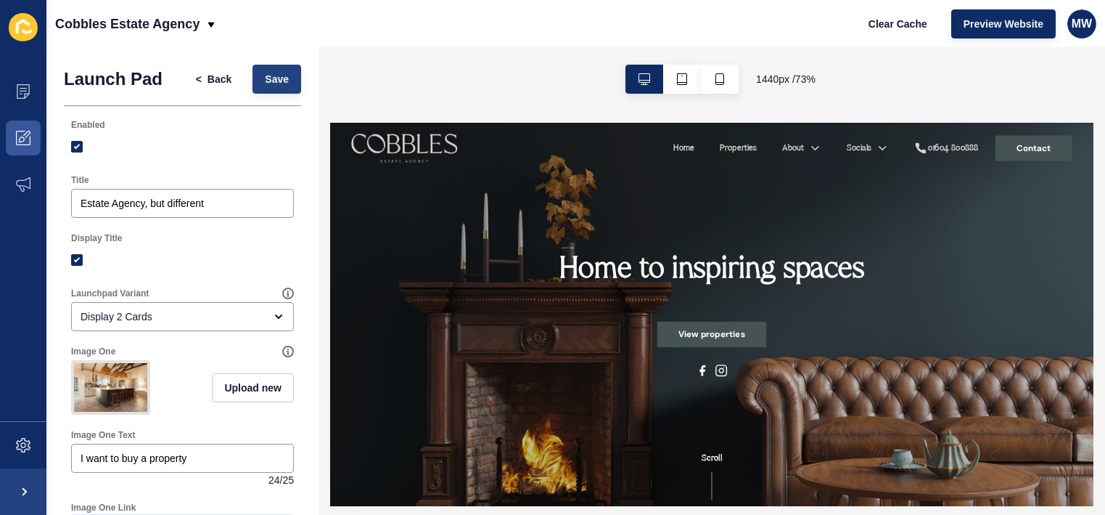
type input "/listings?page=1&saleOrRental=Sale&rental_period=week&status=all&viewType=galle…"
click at [284, 80] on span "Save" at bounding box center [277, 79] width 24 height 15
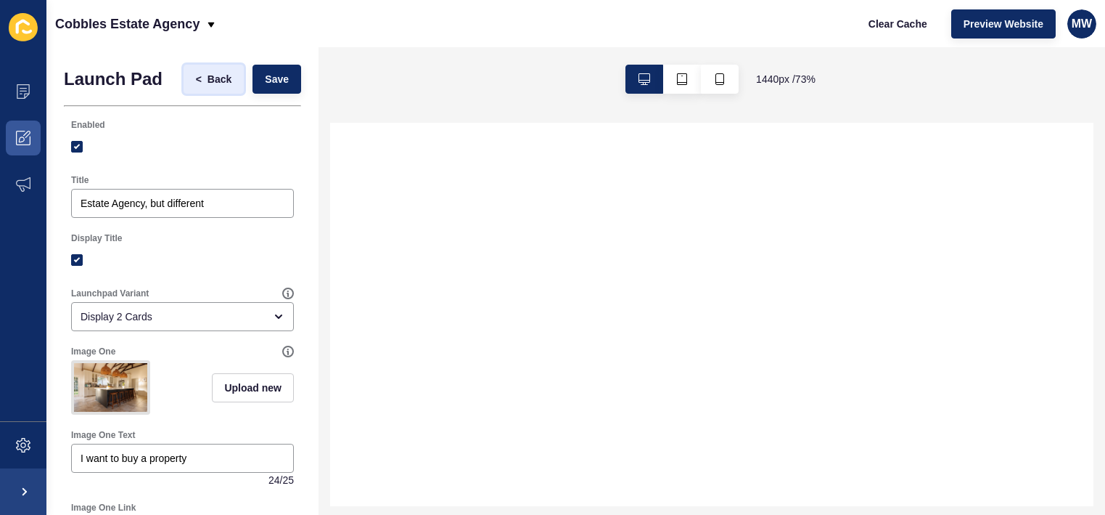
click at [214, 77] on span "Back" at bounding box center [220, 79] width 24 height 15
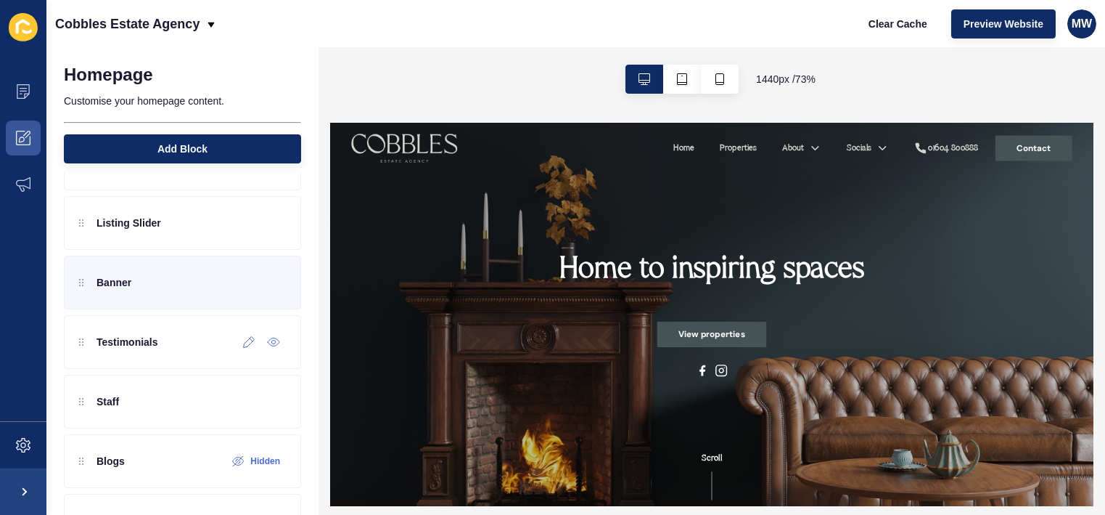
scroll to position [160, 0]
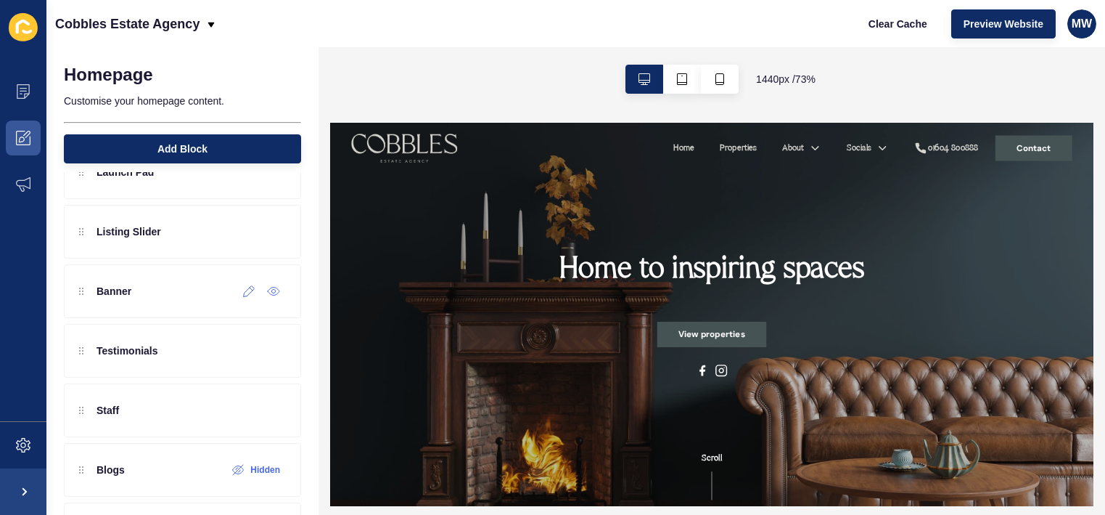
click at [0, 0] on div at bounding box center [0, 0] width 0 height 0
click at [252, 230] on icon at bounding box center [251, 229] width 3 height 3
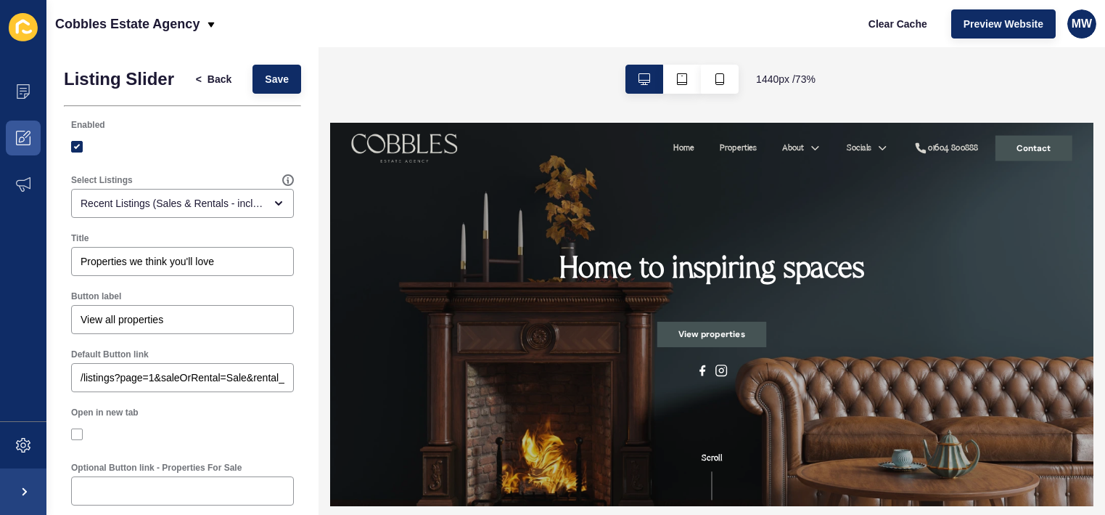
scroll to position [38, 0]
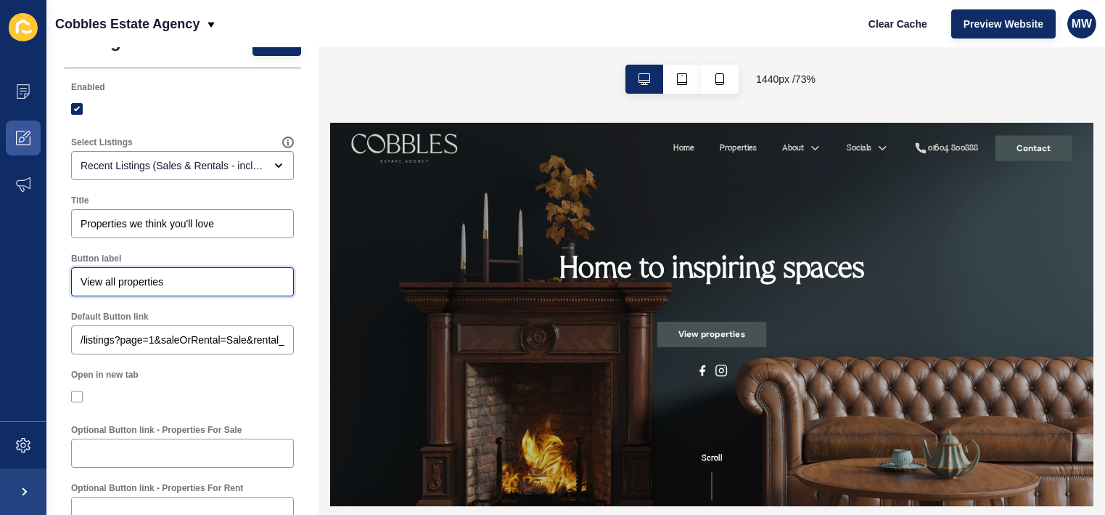
click at [107, 282] on input "View all properties" at bounding box center [183, 281] width 204 height 15
click at [123, 284] on input "View All properties" at bounding box center [183, 281] width 204 height 15
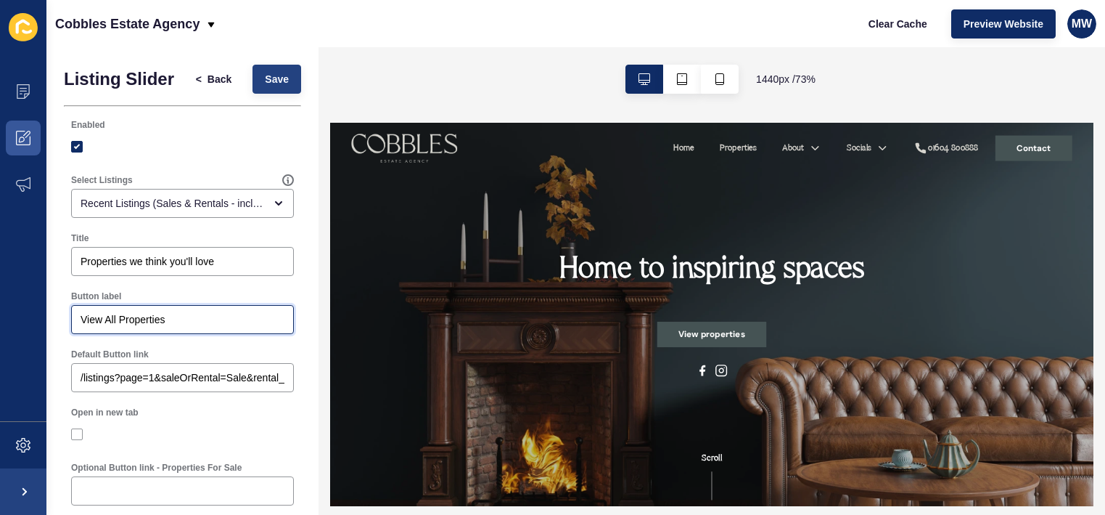
type input "View All Properties"
click at [281, 75] on span "Save" at bounding box center [277, 79] width 24 height 15
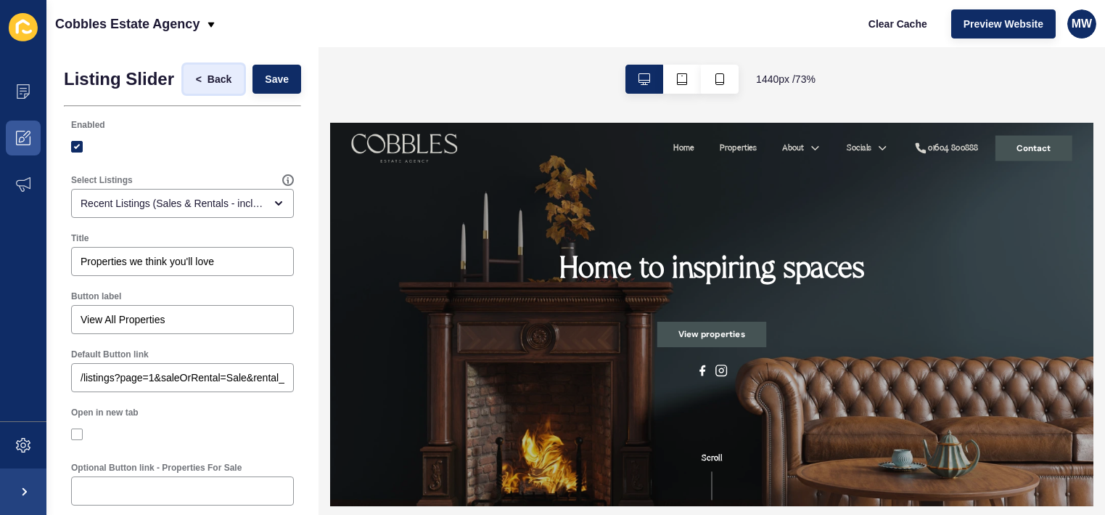
click at [221, 76] on span "Back" at bounding box center [220, 79] width 24 height 15
